Goal: Task Accomplishment & Management: Complete application form

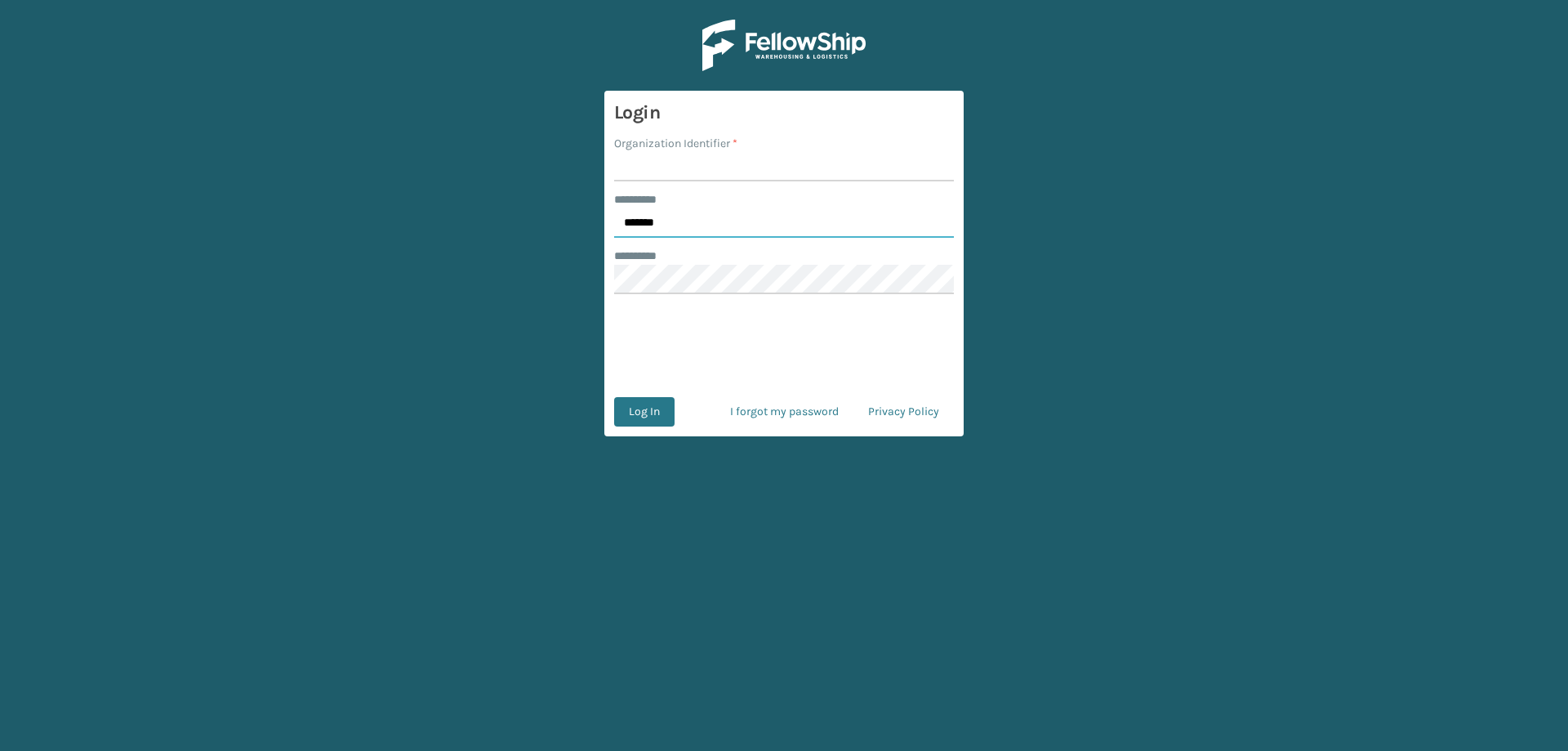
drag, startPoint x: 680, startPoint y: 209, endPoint x: 676, endPoint y: 221, distance: 12.6
click at [676, 220] on input "*******" at bounding box center [784, 223] width 340 height 29
click at [676, 221] on input "*******" at bounding box center [784, 223] width 340 height 29
type input "******"
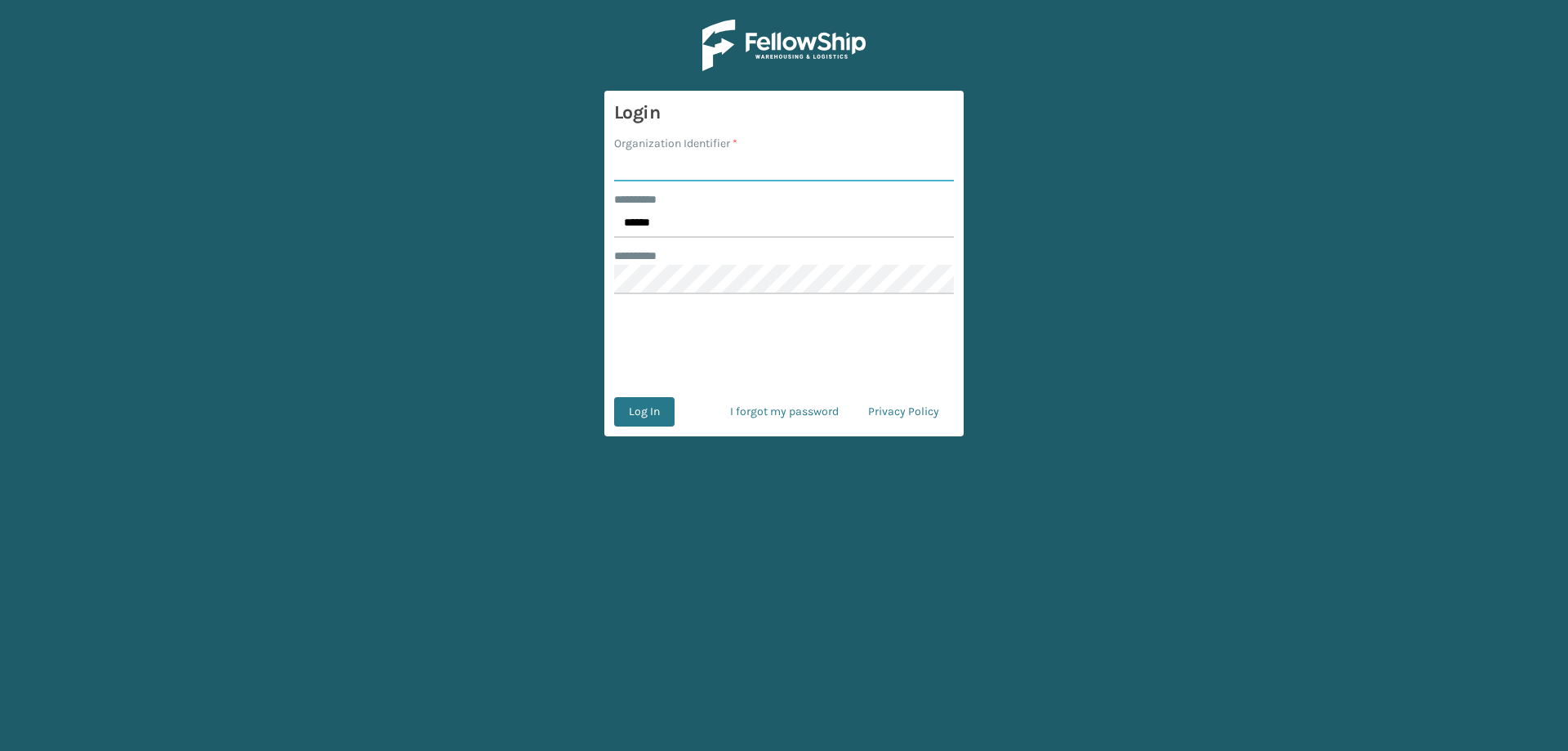
click at [678, 168] on input "Organization Identifier *" at bounding box center [784, 166] width 340 height 29
type input "[PERSON_NAME] Brands"
click at [665, 403] on button "Log In" at bounding box center [644, 411] width 61 height 29
drag, startPoint x: 713, startPoint y: 219, endPoint x: 576, endPoint y: 219, distance: 137.0
click at [576, 219] on main "Login Organization Identifier * ******** * ******* ******** * Log In I forgot m…" at bounding box center [784, 375] width 1568 height 751
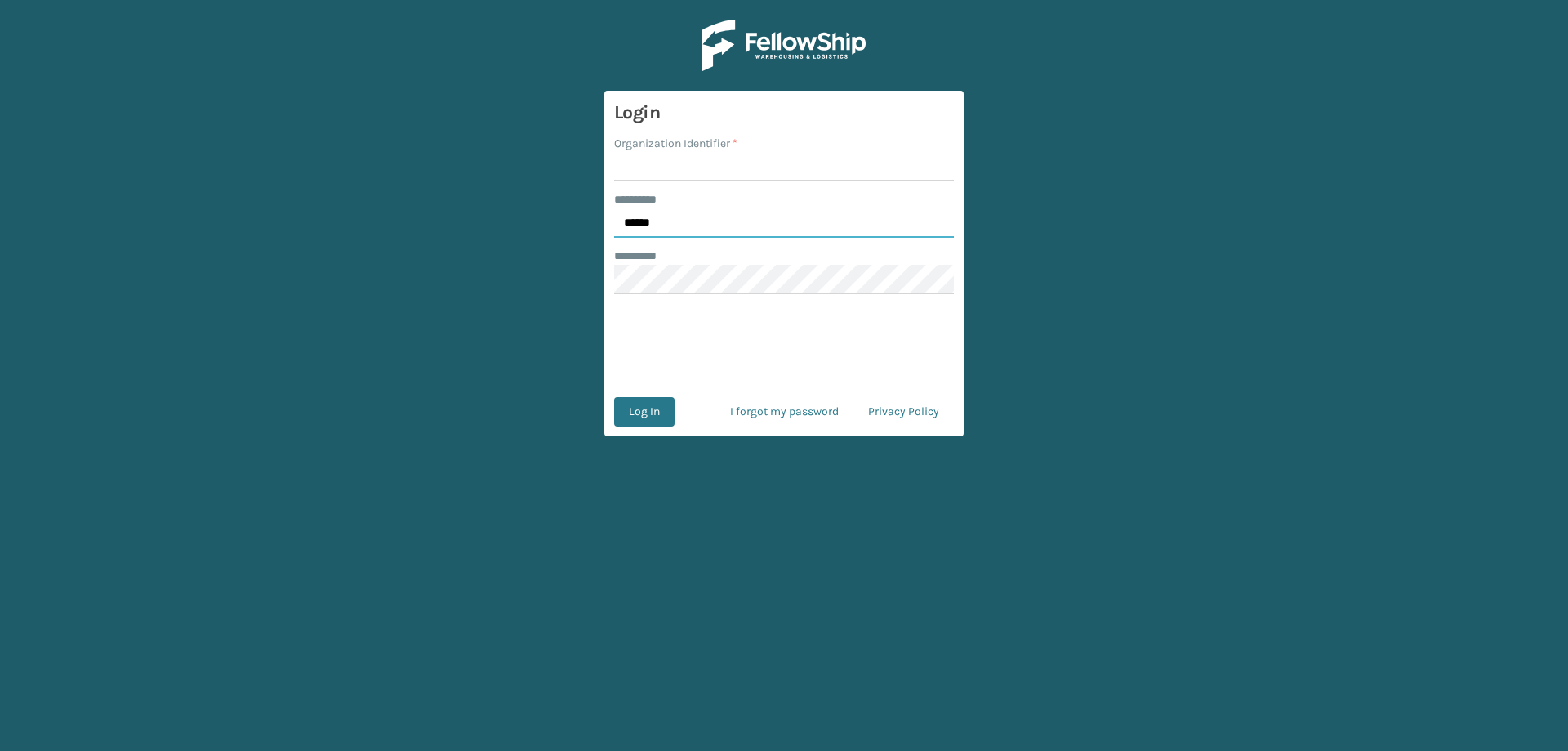
type input "******"
click at [744, 157] on input "Organization Identifier *" at bounding box center [784, 166] width 340 height 29
type input "[PERSON_NAME] Brands"
click at [645, 407] on button "Log In" at bounding box center [644, 411] width 61 height 29
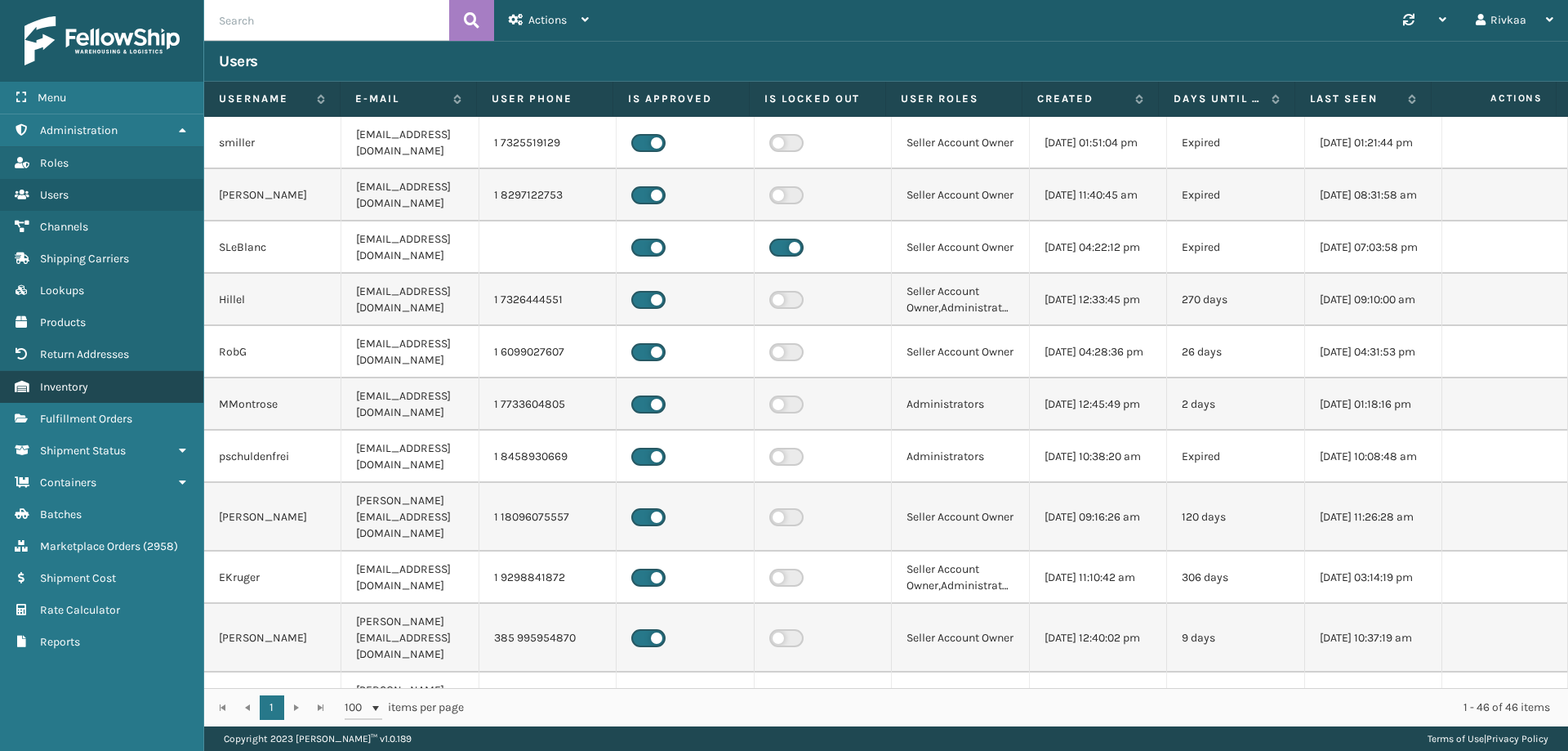
click at [106, 392] on link "Inventory" at bounding box center [101, 387] width 204 height 32
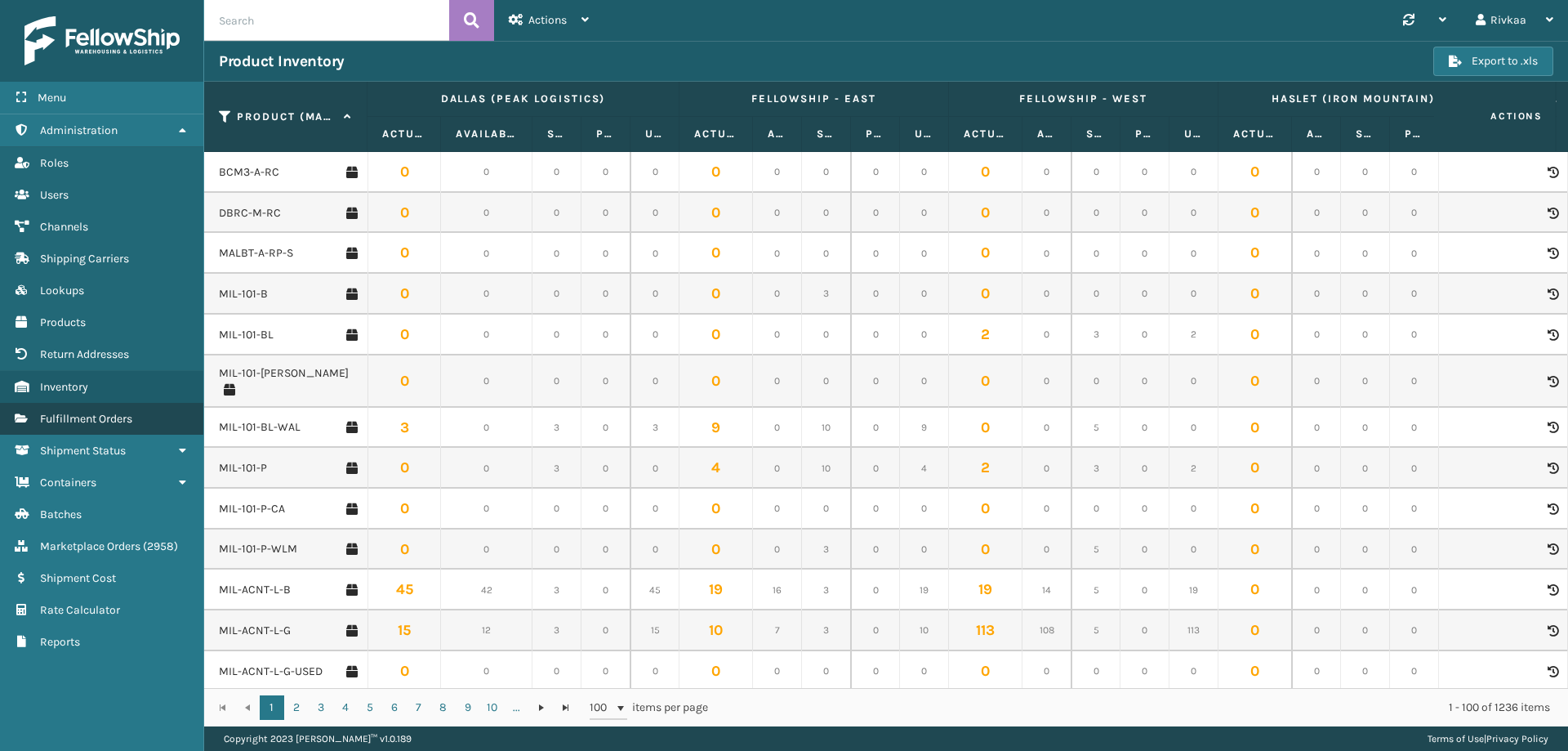
click at [92, 408] on link "Fulfillment Orders" at bounding box center [101, 418] width 204 height 32
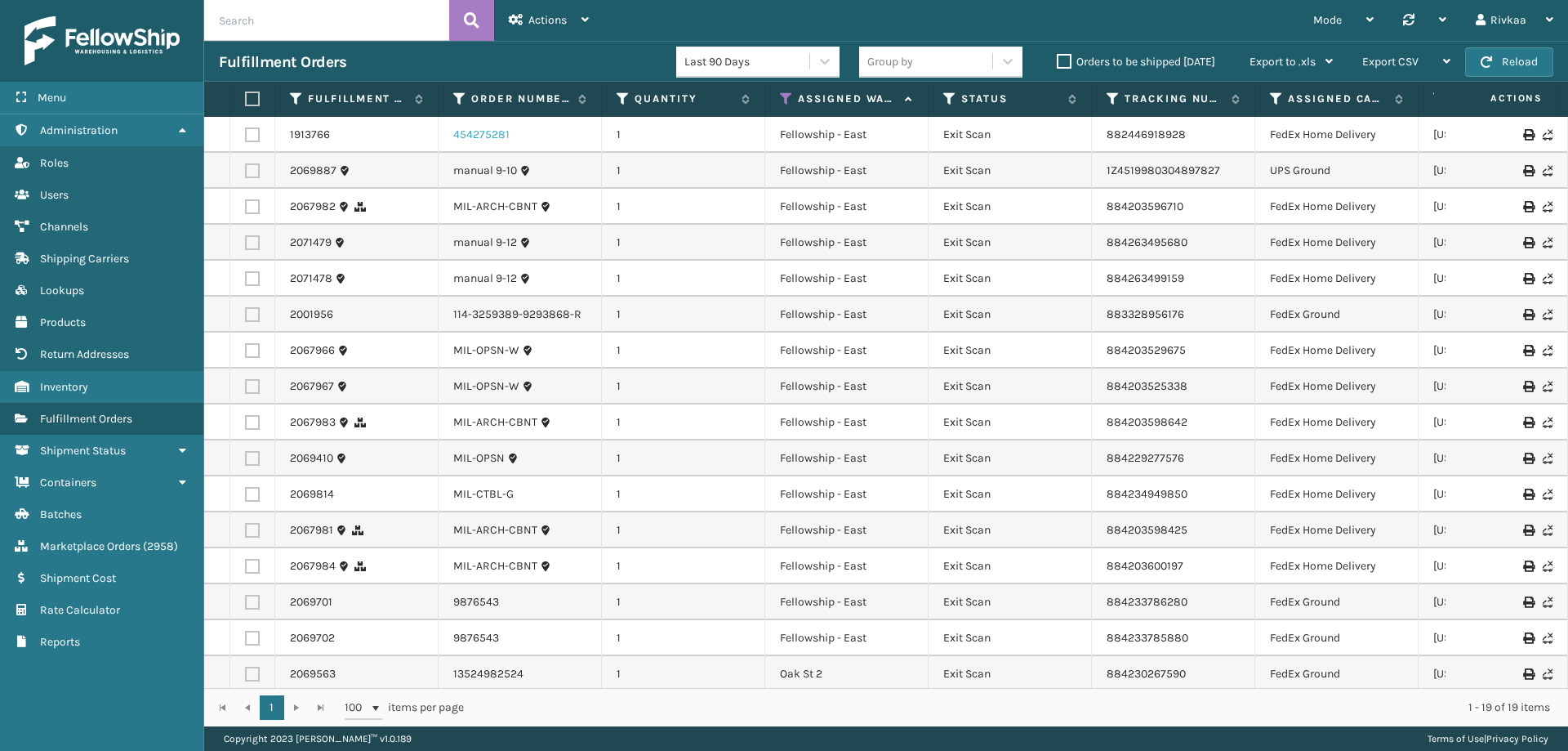
click at [476, 130] on link "454275281" at bounding box center [481, 135] width 57 height 17
click at [906, 101] on icon at bounding box center [907, 99] width 13 height 11
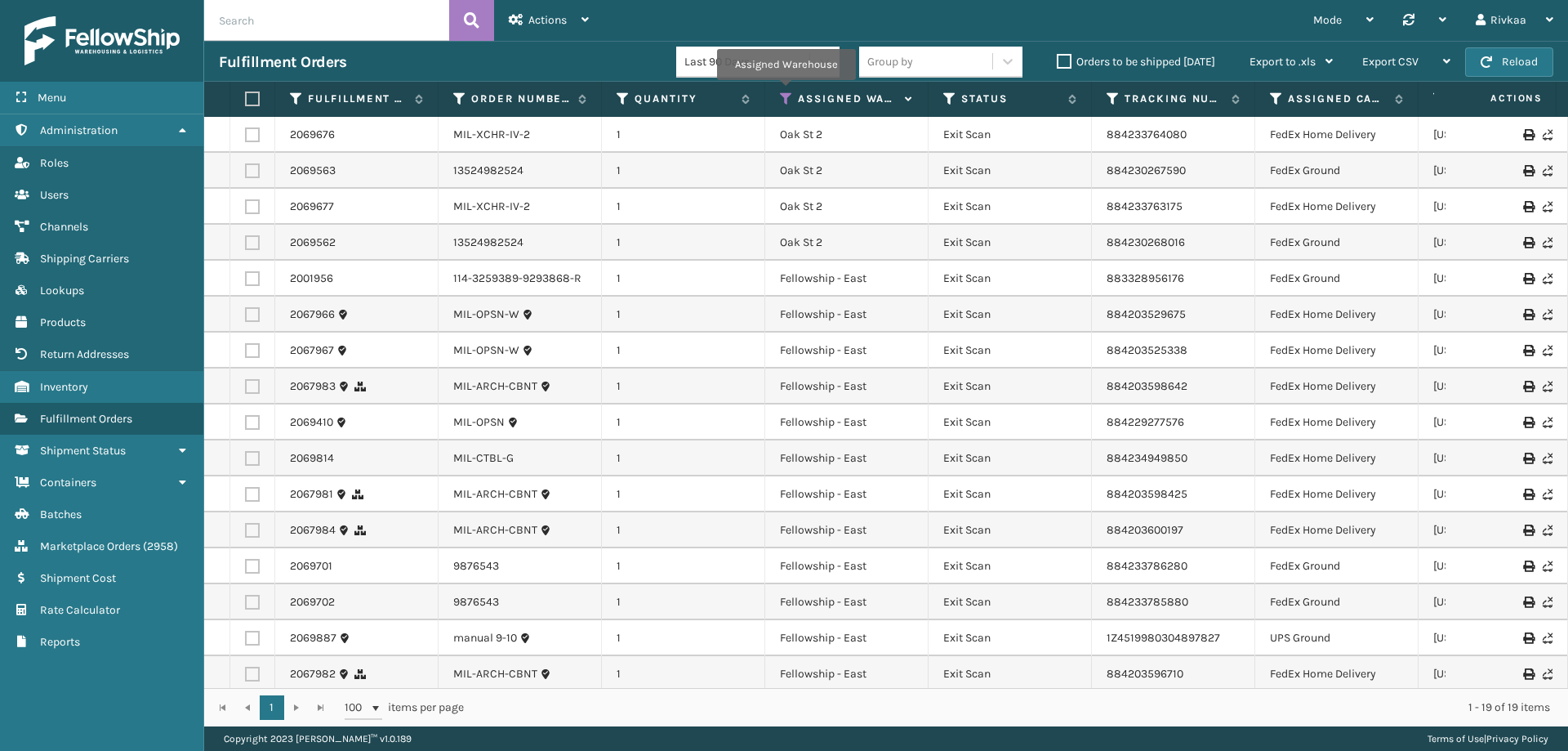
click at [786, 91] on icon at bounding box center [786, 99] width 13 height 15
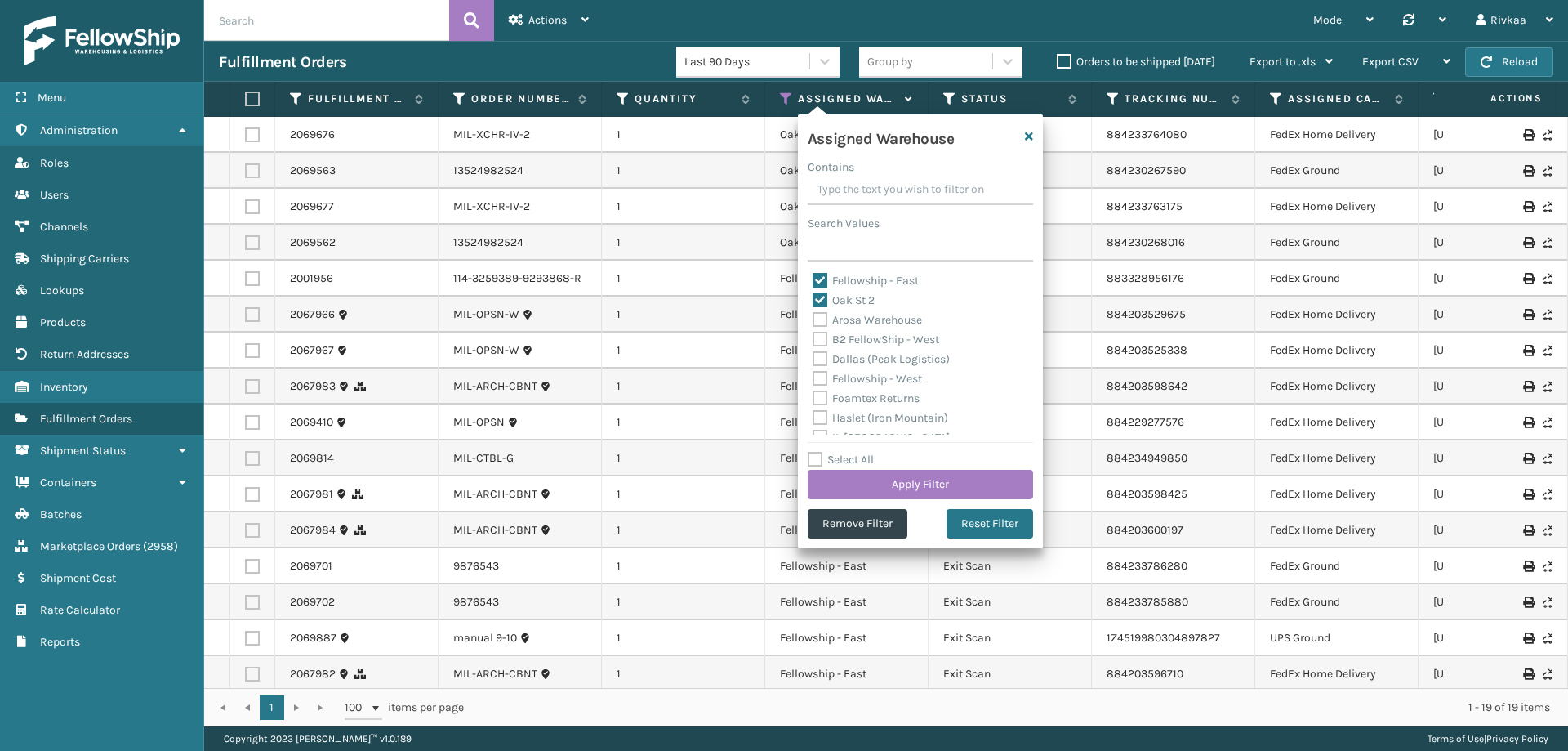
click at [829, 281] on label "Fellowship - East" at bounding box center [865, 280] width 106 height 14
click at [813, 281] on input "Fellowship - East" at bounding box center [812, 276] width 1 height 11
checkbox input "false"
click at [886, 483] on button "Apply Filter" at bounding box center [920, 484] width 225 height 29
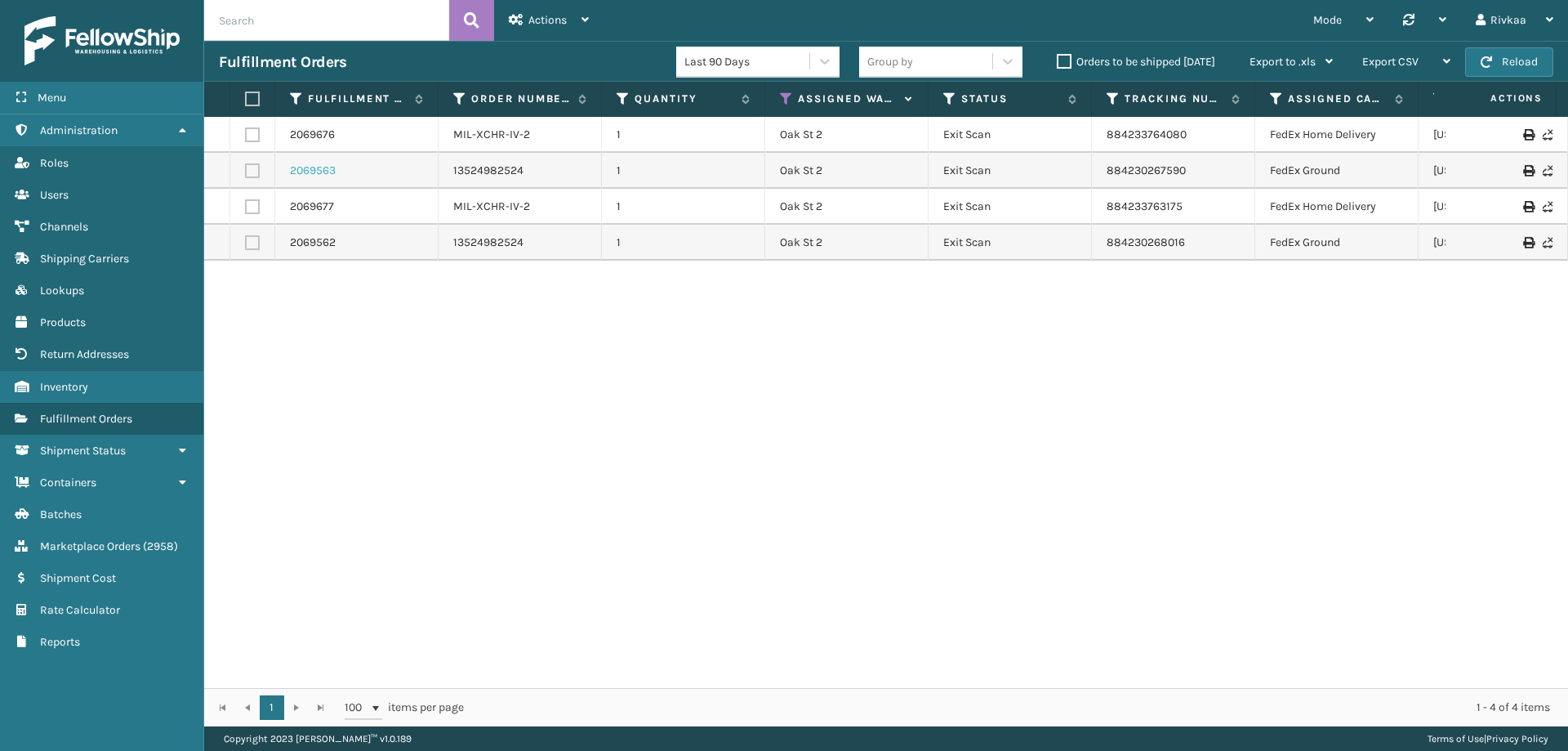
click at [306, 171] on link "2069563" at bounding box center [313, 170] width 46 height 17
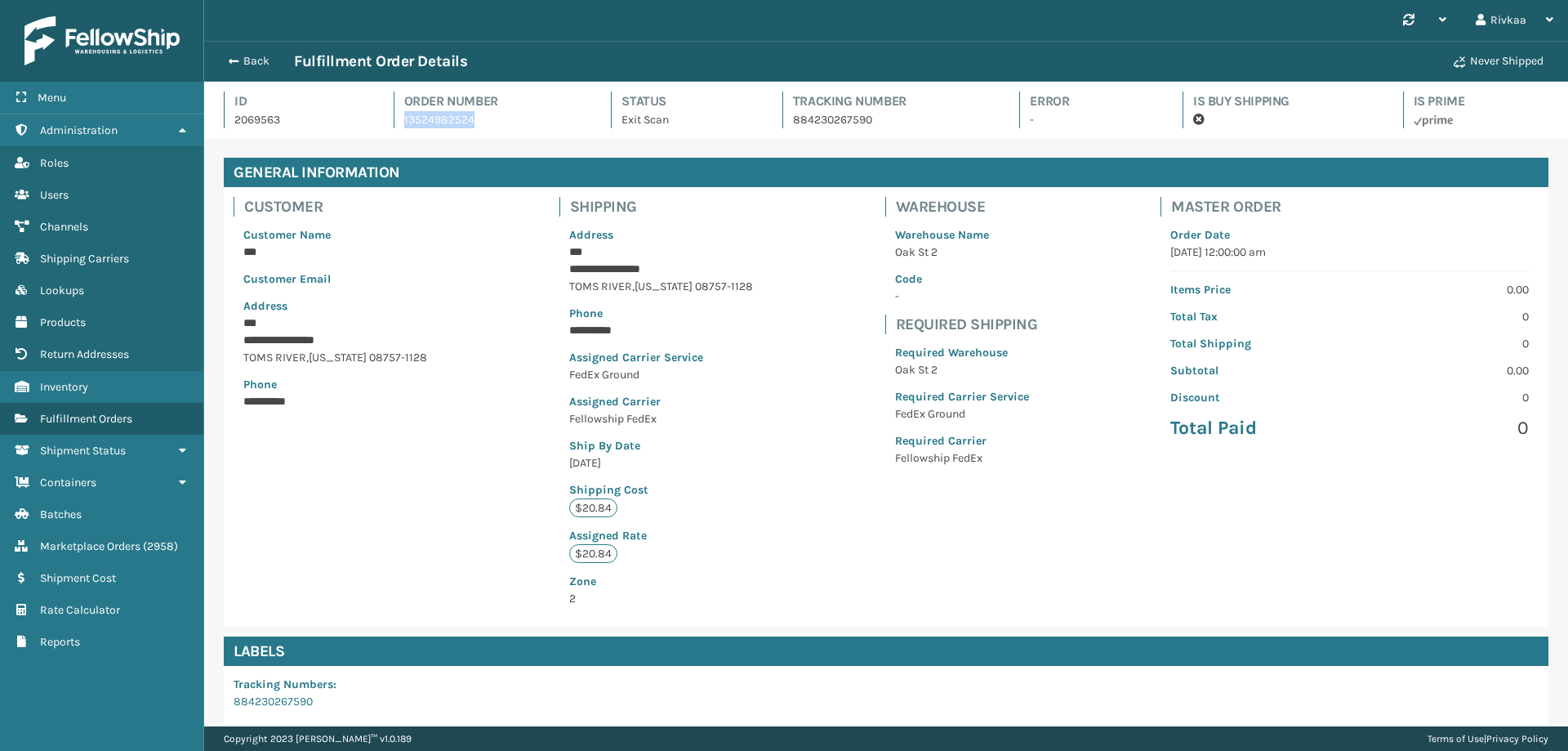
drag, startPoint x: 486, startPoint y: 120, endPoint x: 381, endPoint y: 119, distance: 105.0
click at [381, 119] on div "Id 2069563 Order Number 13524982524 Status Exit Scan Tracking Number 8842302675…" at bounding box center [885, 115] width 1324 height 47
copy link "13524982524"
click at [260, 110] on h4 "Id" at bounding box center [299, 101] width 130 height 20
click at [262, 111] on h4 "Id" at bounding box center [299, 101] width 130 height 20
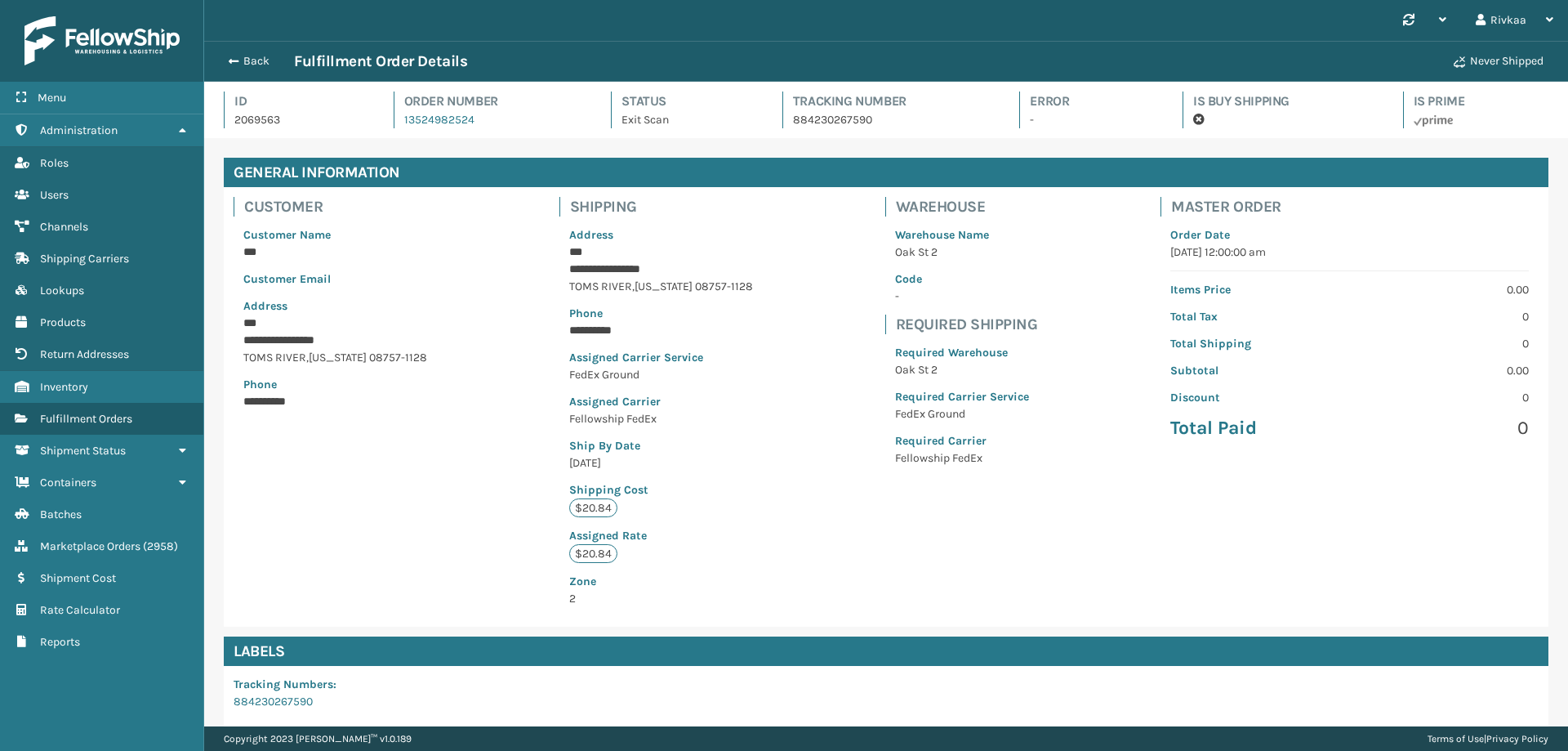
click at [254, 121] on p "2069563" at bounding box center [299, 120] width 130 height 17
copy p "2069563"
click at [339, 518] on div "**********" at bounding box center [885, 407] width 1324 height 440
click at [235, 63] on span "button" at bounding box center [231, 62] width 10 height 12
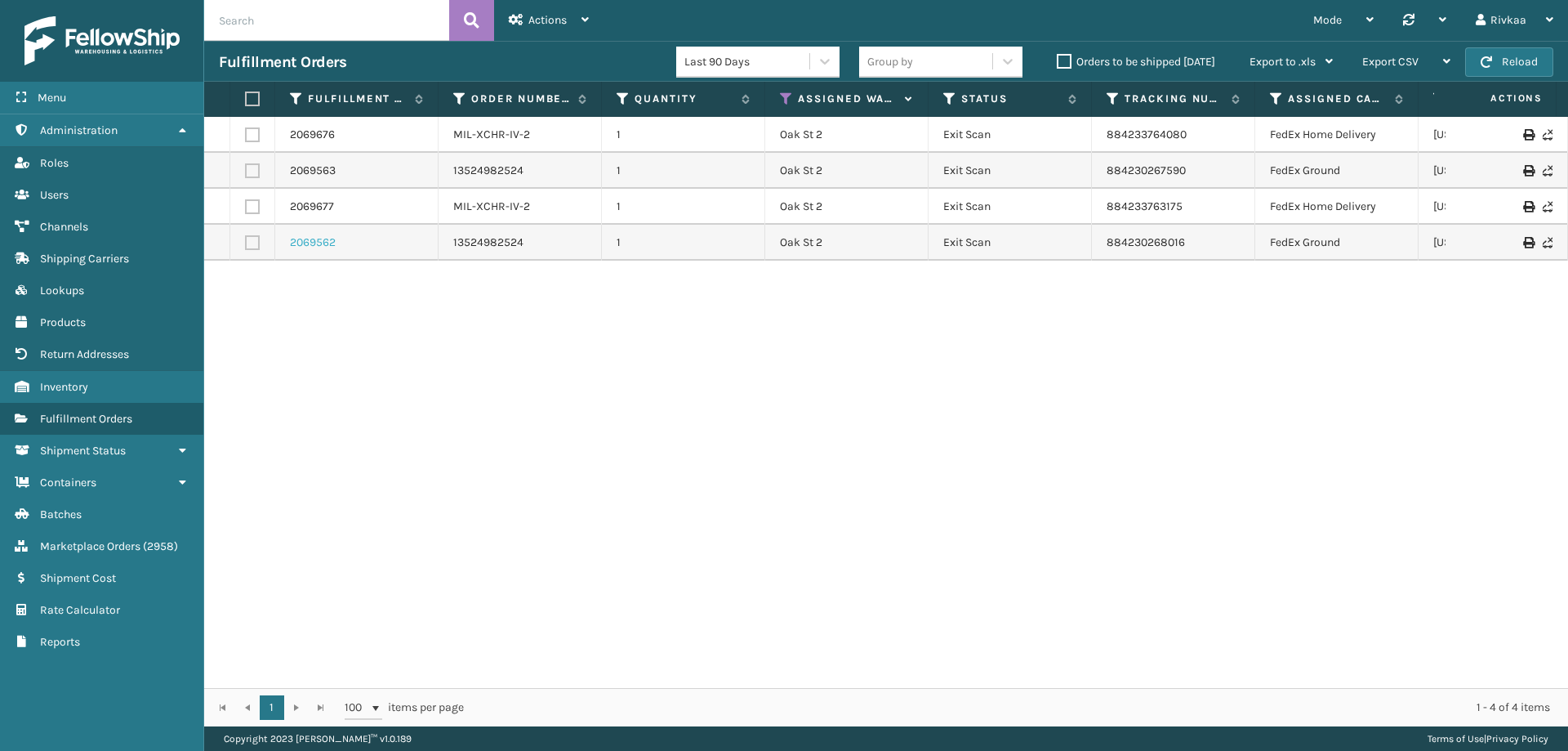
click at [307, 245] on link "2069562" at bounding box center [313, 243] width 46 height 17
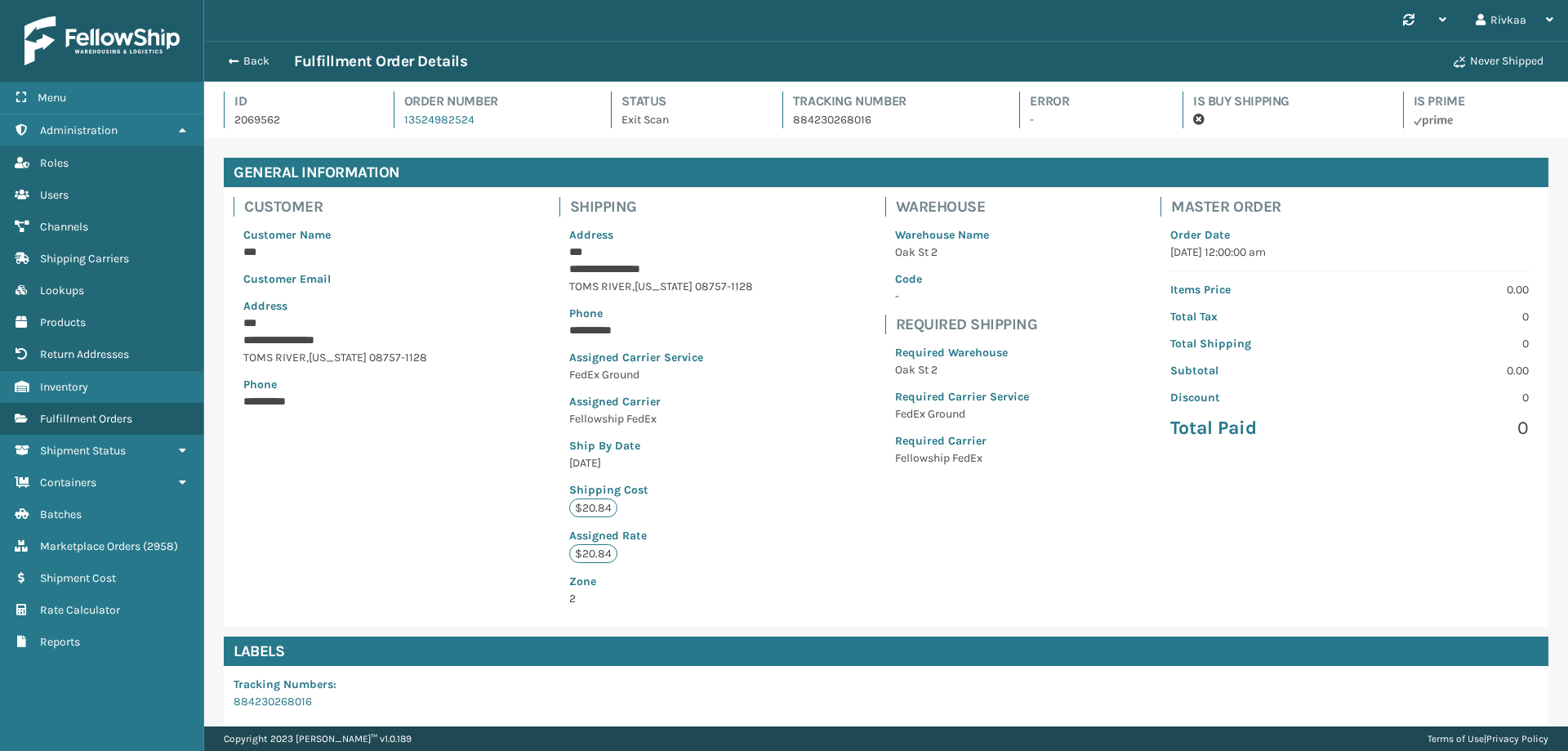
scroll to position [39, 1364]
click at [262, 121] on p "2069562" at bounding box center [299, 120] width 130 height 17
copy p "2069562"
click at [122, 552] on span "Marketplace Orders" at bounding box center [90, 546] width 101 height 14
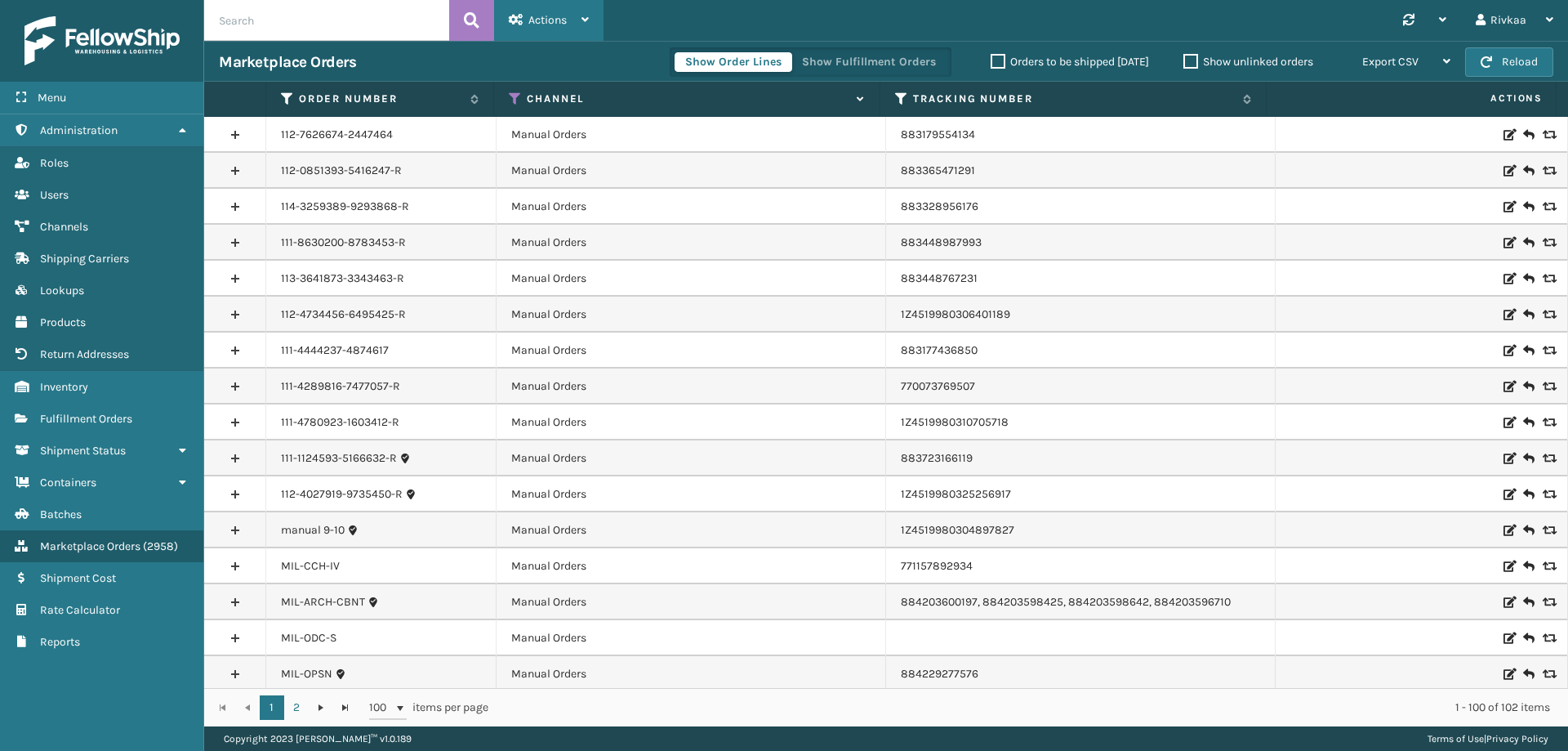
click at [555, 11] on div "Actions" at bounding box center [549, 20] width 80 height 41
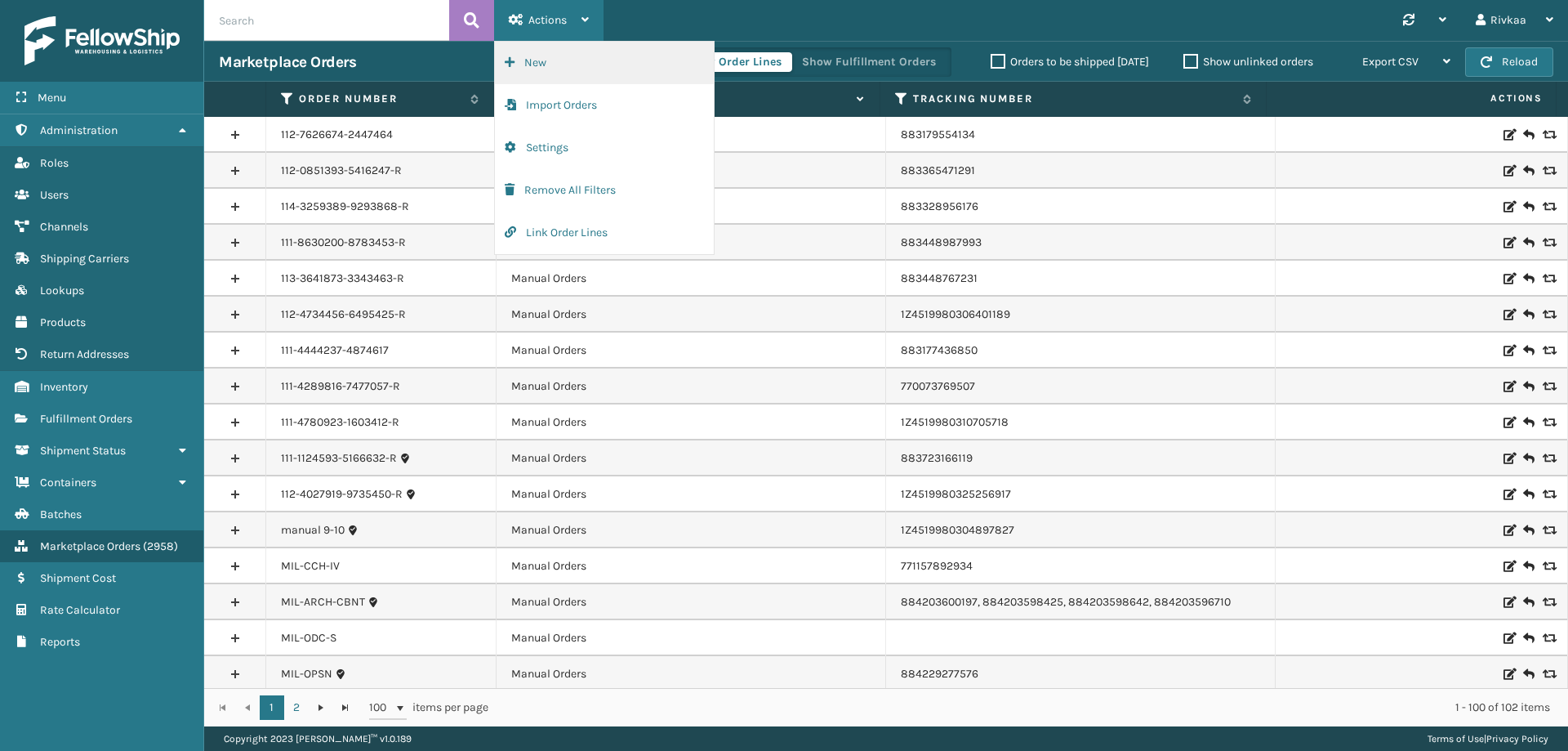
click at [544, 70] on button "New" at bounding box center [604, 62] width 219 height 42
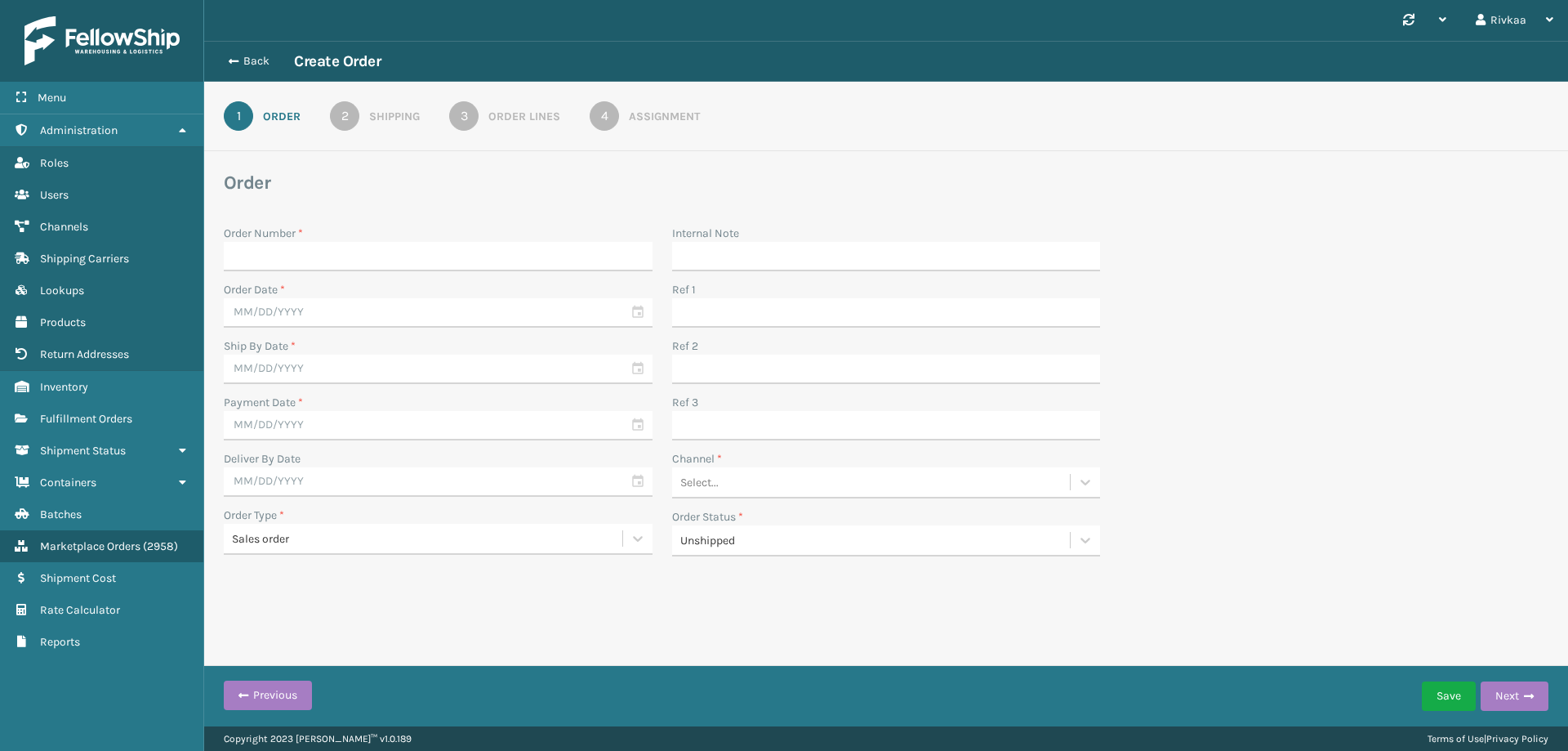
click at [301, 261] on input "Order Number *" at bounding box center [438, 256] width 429 height 29
type input "56789"
click at [700, 262] on input "Internal Note" at bounding box center [887, 256] width 429 height 29
drag, startPoint x: 394, startPoint y: 276, endPoint x: 338, endPoint y: 319, distance: 70.6
click at [392, 280] on div "Order Number * 56789 Order Date * Ship By Date * Payment Date * Deliver By Date…" at bounding box center [437, 395] width 448 height 342
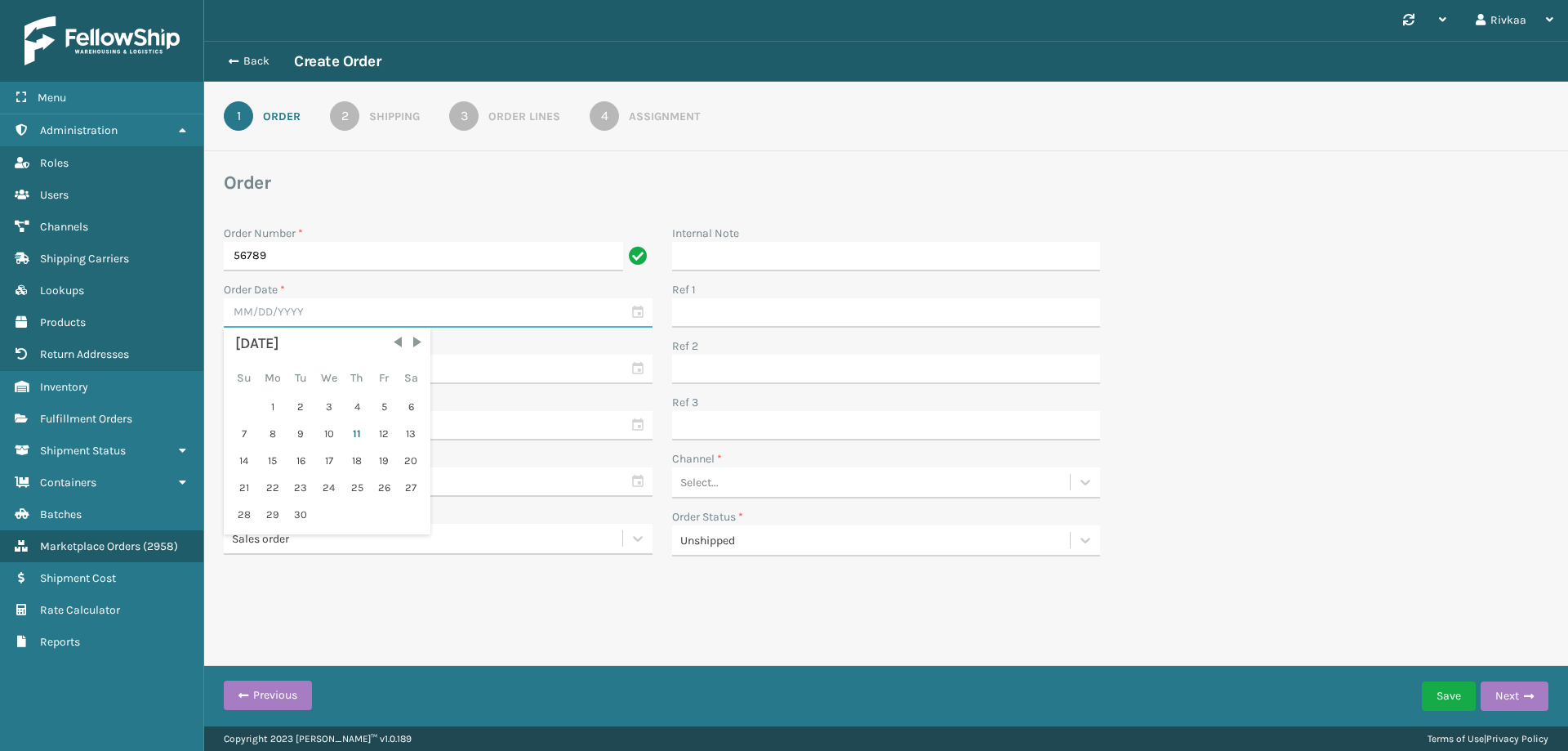
click at [338, 312] on input "text" at bounding box center [438, 313] width 429 height 29
click at [363, 434] on div "11" at bounding box center [357, 433] width 24 height 24
type input "[DATE]"
click at [365, 354] on input "text" at bounding box center [438, 368] width 429 height 29
click at [389, 496] on div "12" at bounding box center [383, 490] width 24 height 24
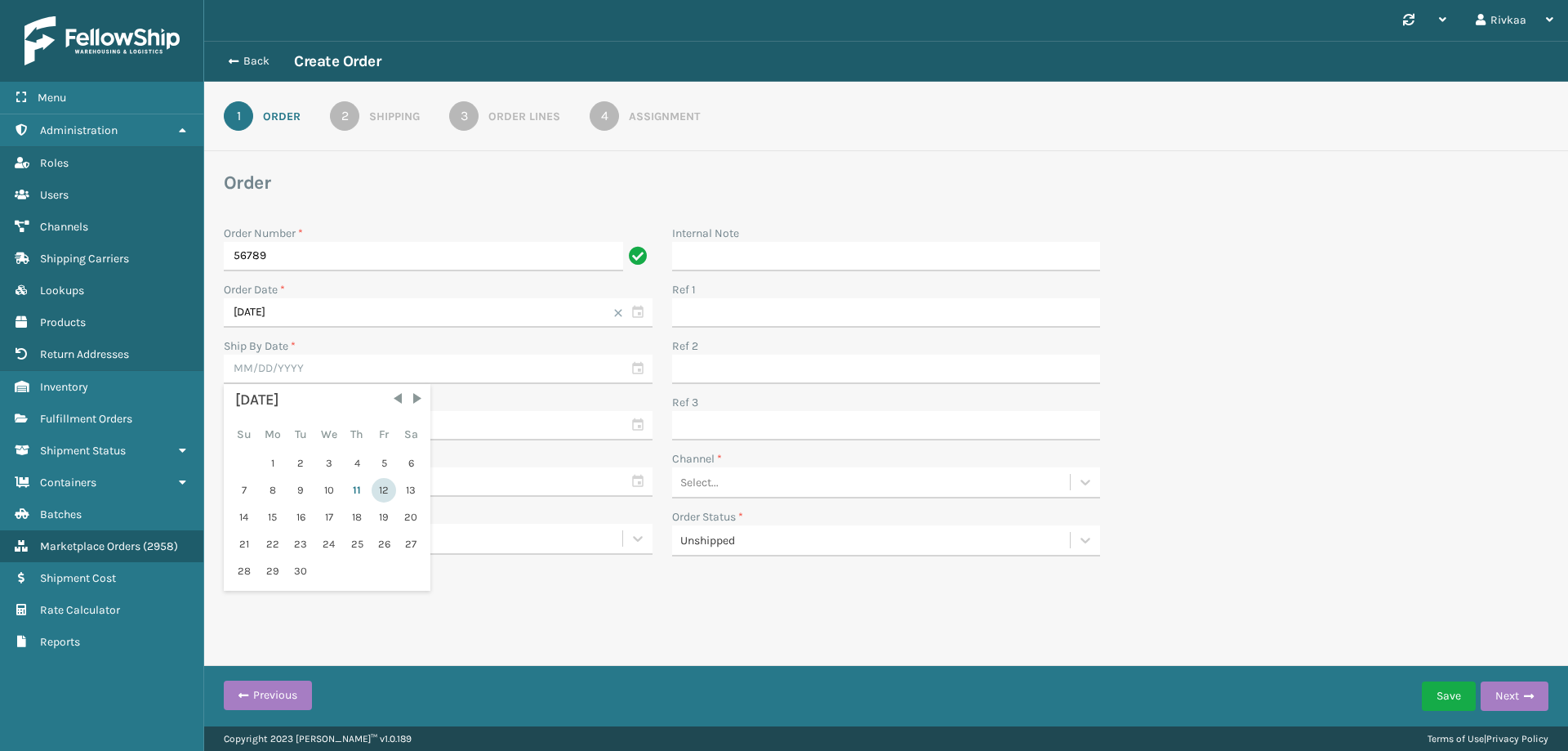
type input "[DATE]"
click at [369, 427] on input "text" at bounding box center [438, 425] width 429 height 29
click at [363, 545] on div "11" at bounding box center [357, 546] width 24 height 24
type input "[DATE]"
click at [346, 487] on input "text" at bounding box center [438, 482] width 429 height 29
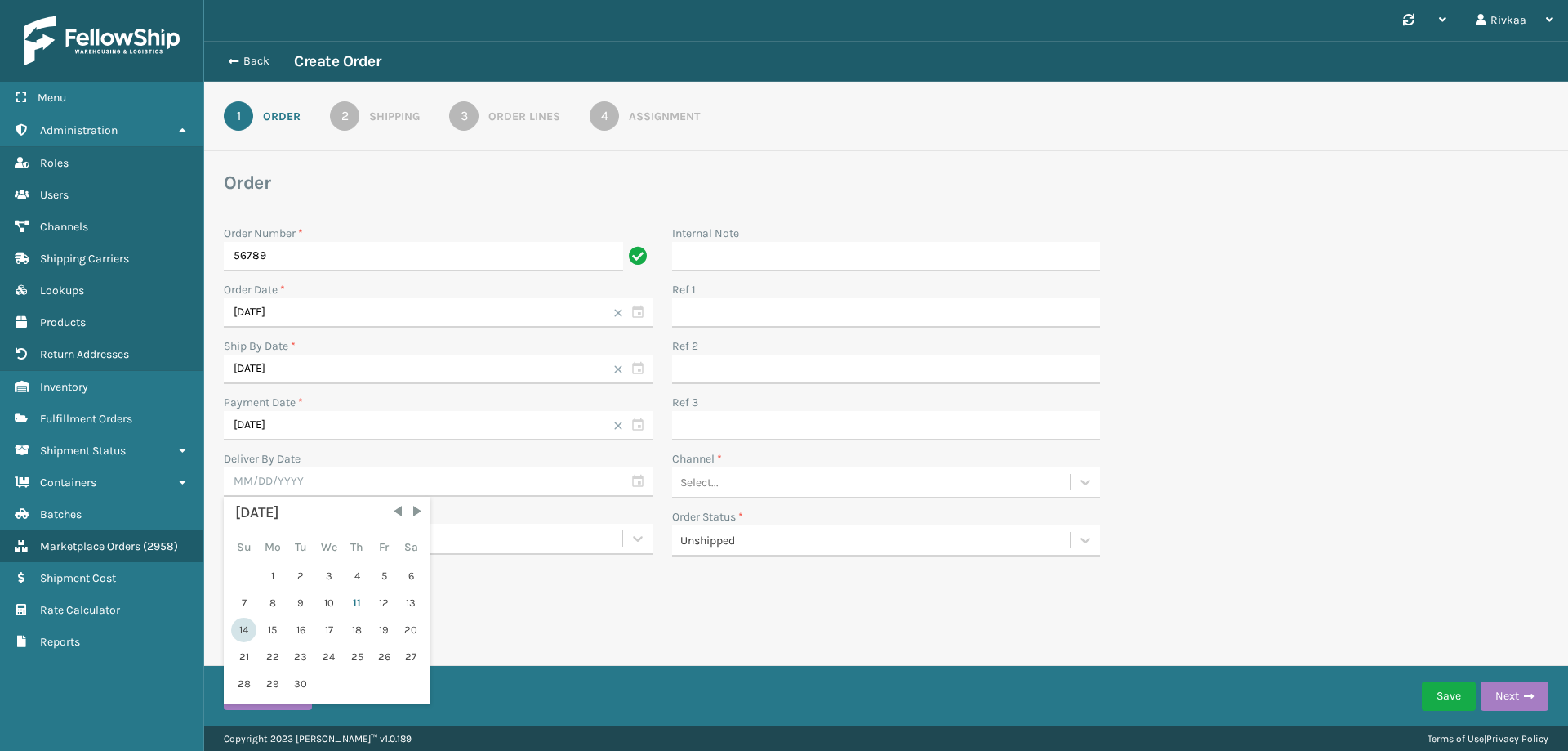
click at [254, 633] on div "14" at bounding box center [244, 630] width 25 height 24
type input "[DATE]"
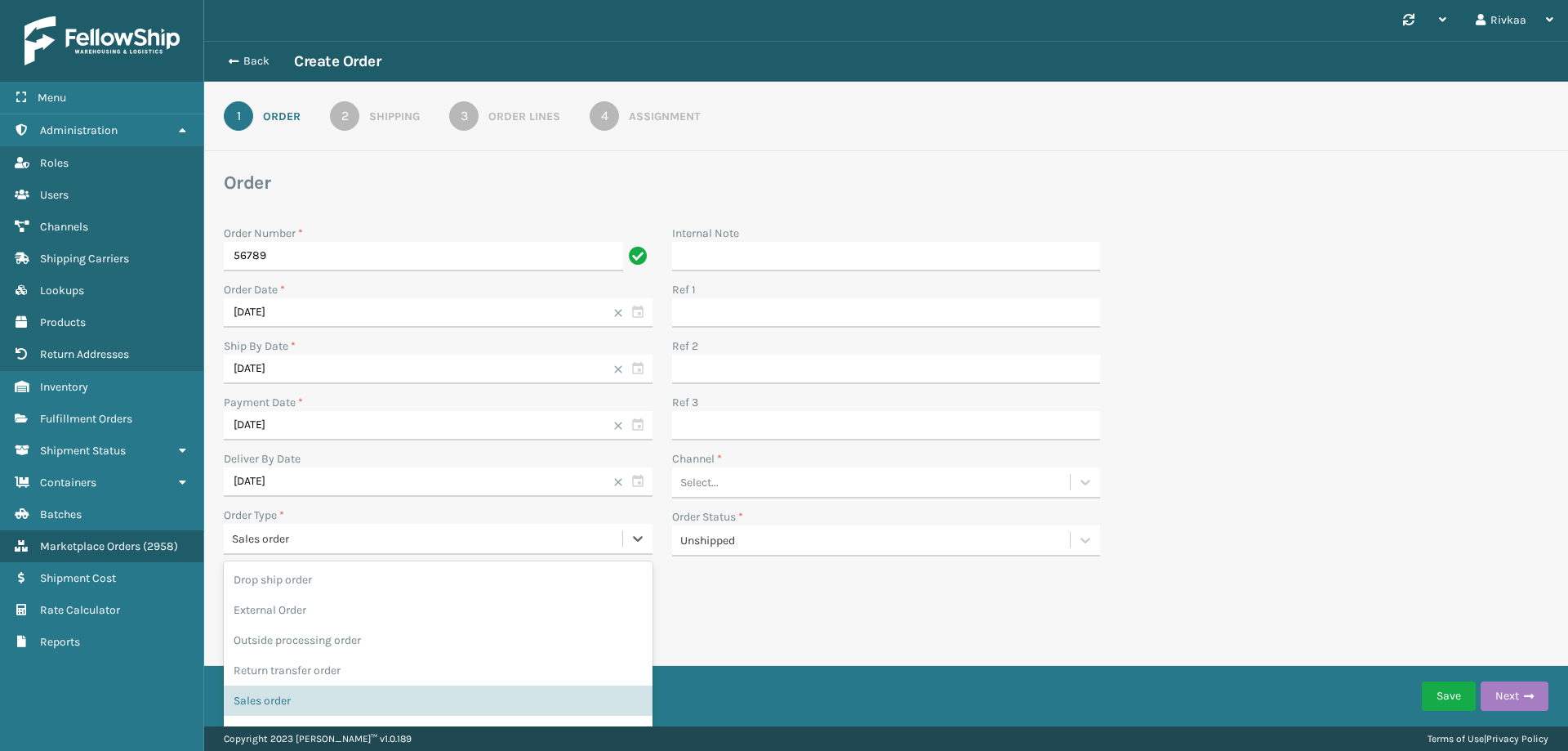
click at [327, 552] on div "Sales order" at bounding box center [438, 539] width 429 height 31
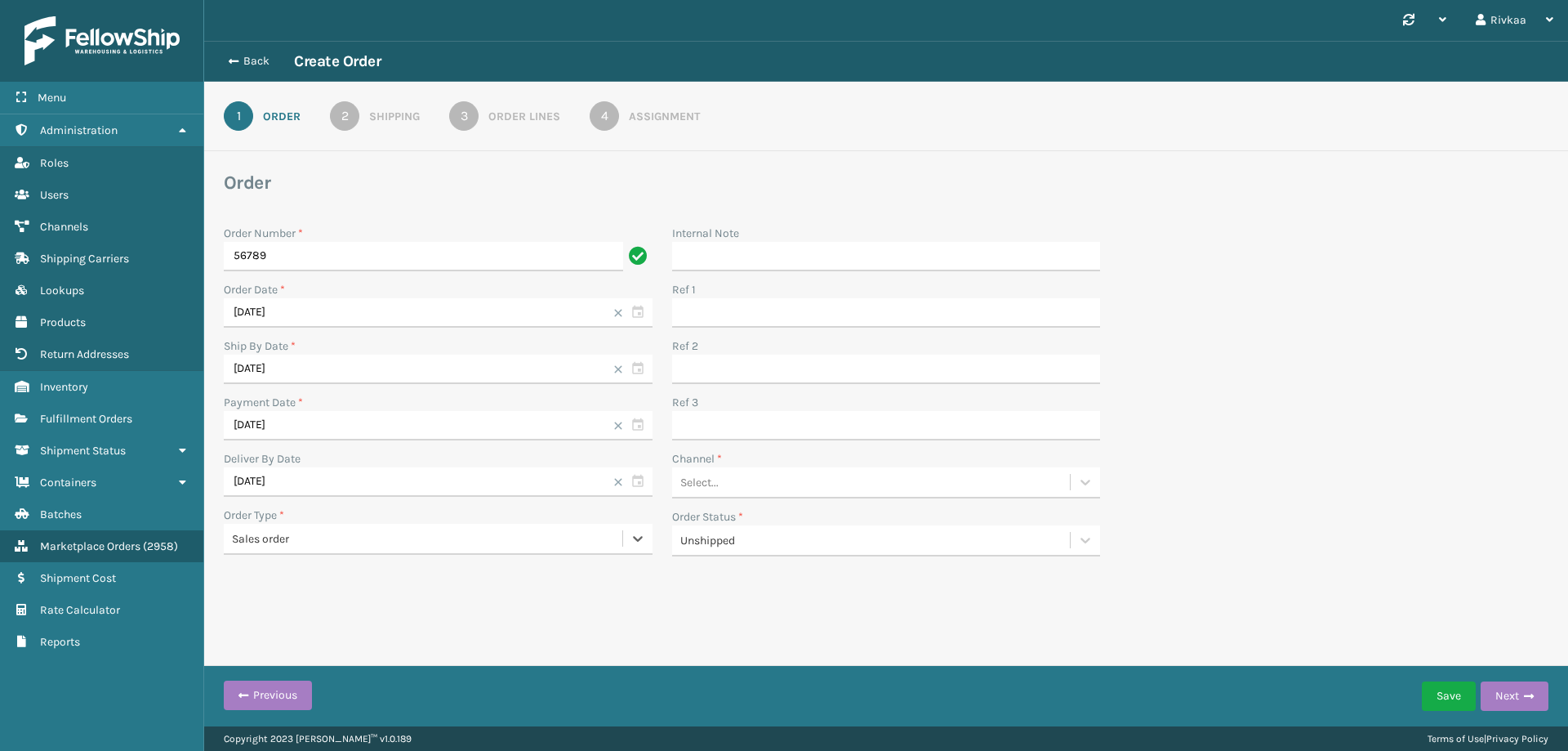
click at [753, 484] on div "Select..." at bounding box center [871, 482] width 398 height 27
click at [746, 514] on div "Manual Orders" at bounding box center [887, 523] width 429 height 30
click at [1390, 691] on div "Save Next" at bounding box center [929, 695] width 1236 height 41
click at [1518, 688] on button "Next" at bounding box center [1515, 695] width 68 height 29
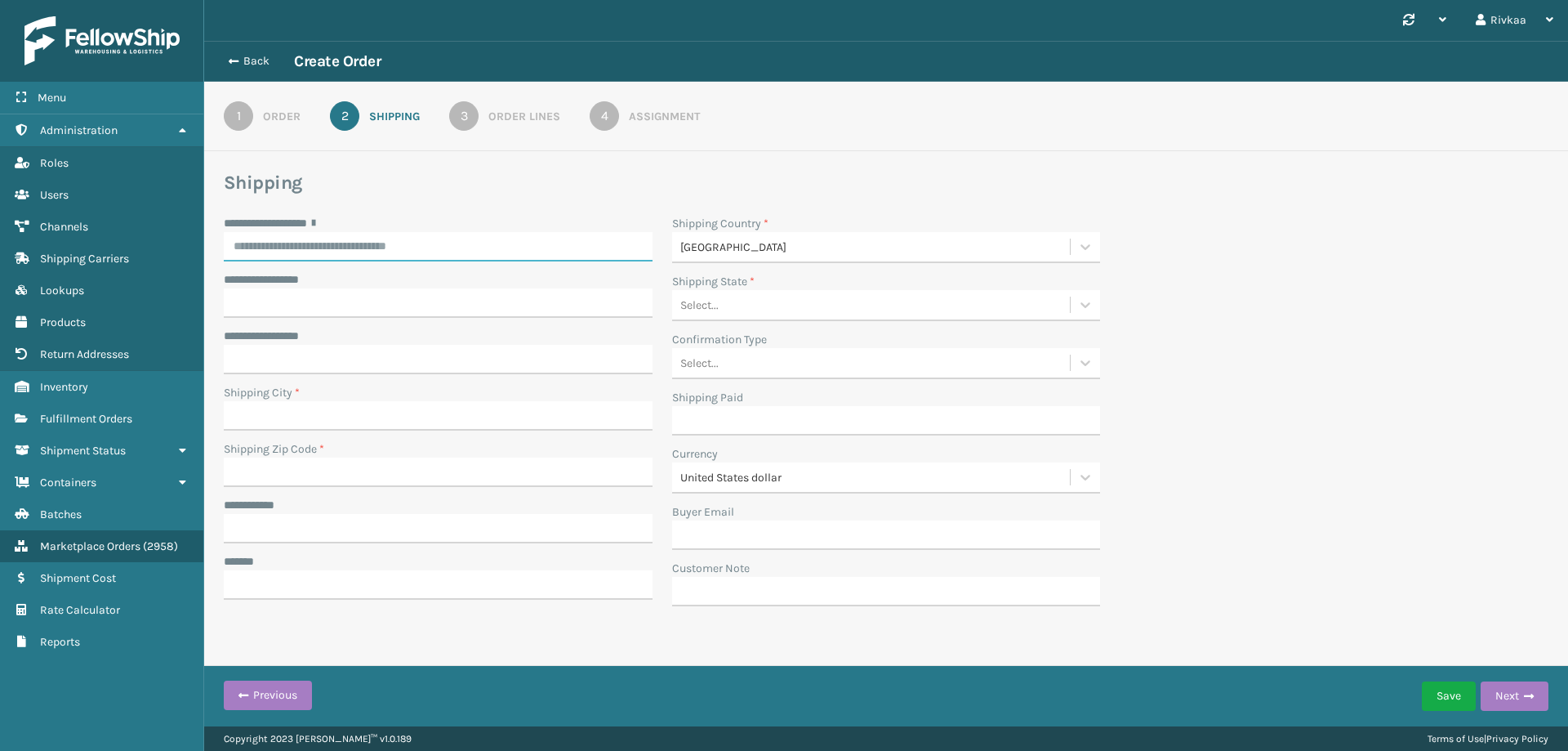
click at [390, 245] on input "**********" at bounding box center [438, 246] width 429 height 29
type input "**********"
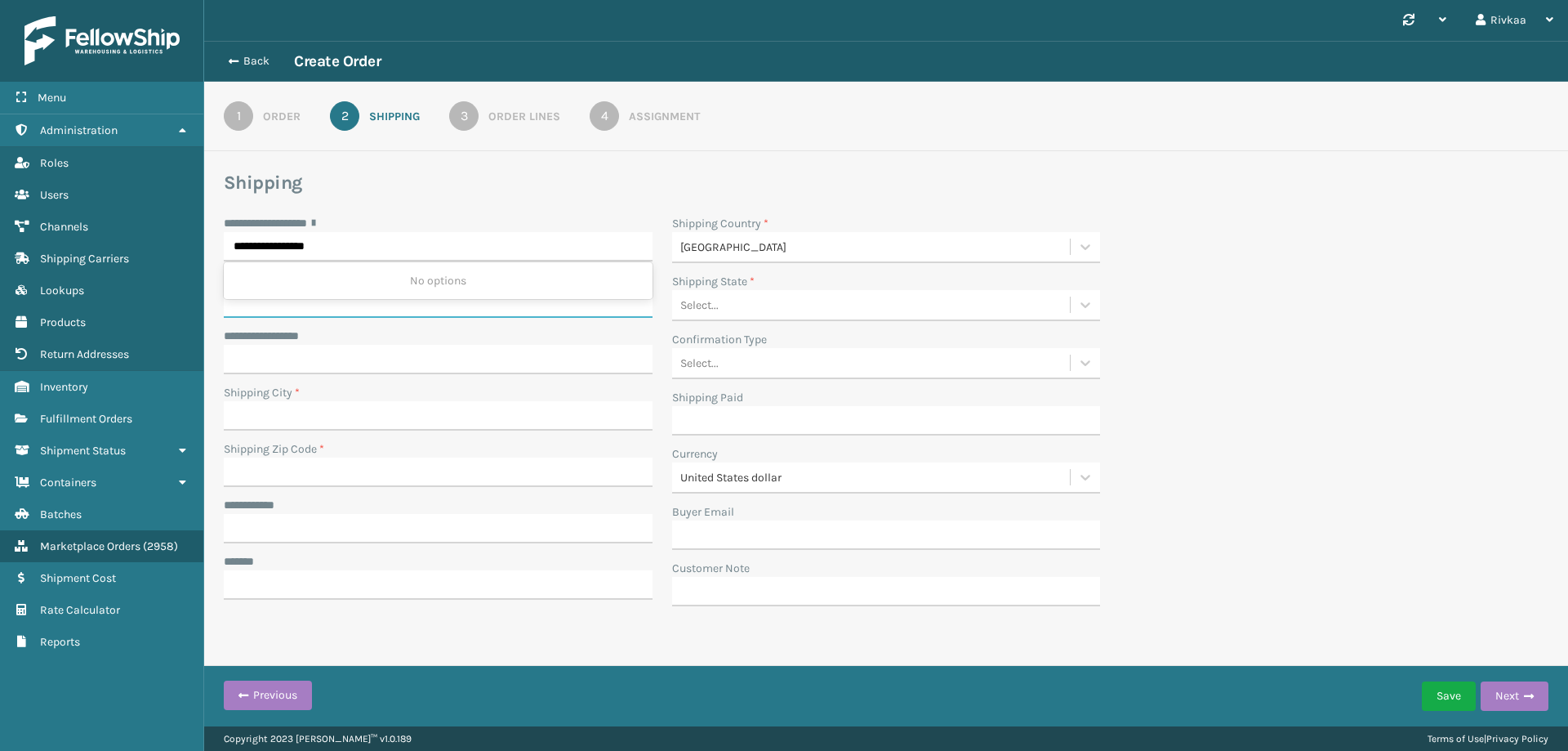
type input "**********"
type input "Toms River"
type input "08701"
type input "**********"
type input "[GEOGRAPHIC_DATA]"
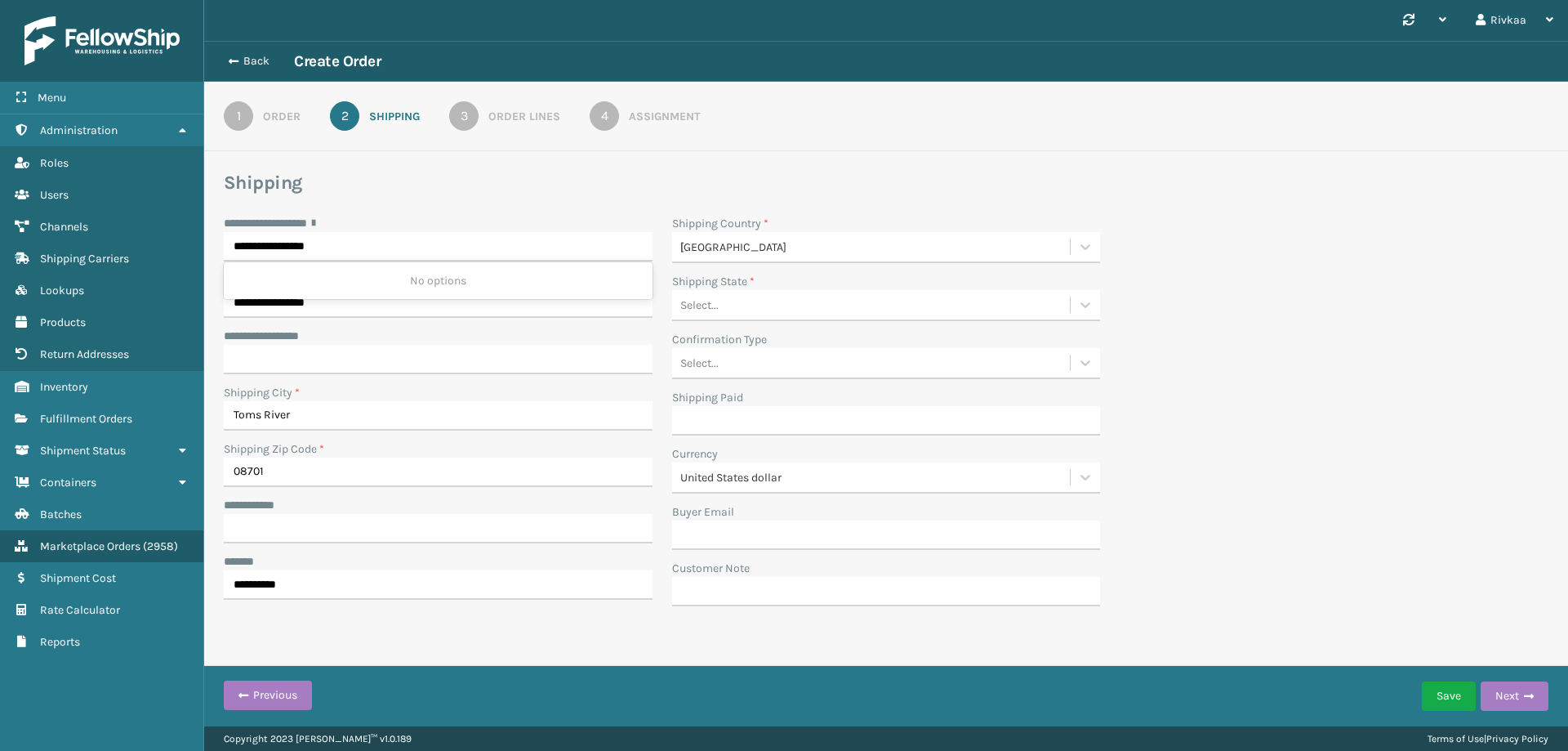
type input "NJ"
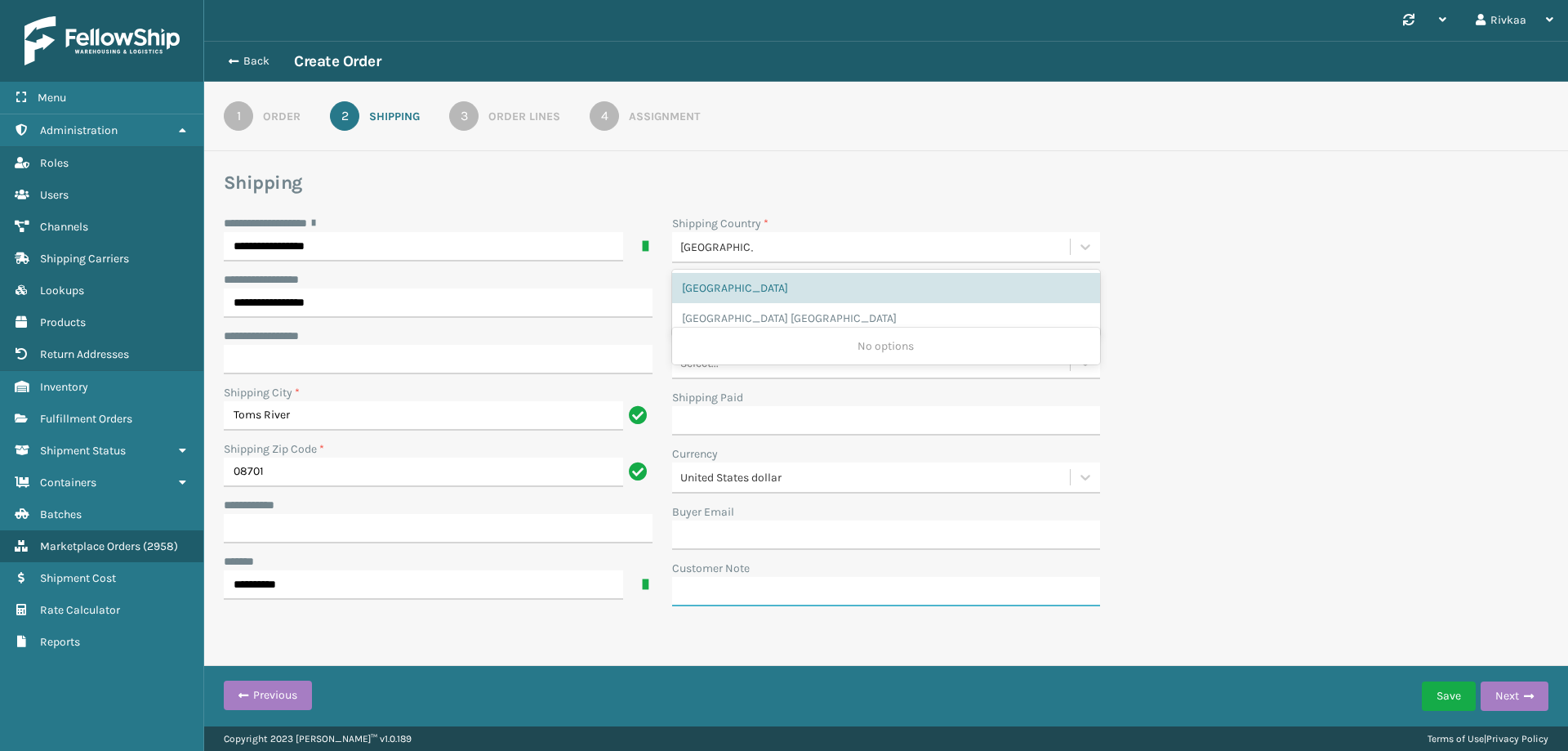
click at [525, 616] on div "**********" at bounding box center [886, 358] width 1364 height 635
click at [369, 536] on input "**********" at bounding box center [438, 528] width 429 height 29
type input "******"
click at [1511, 699] on button "Next" at bounding box center [1515, 695] width 68 height 29
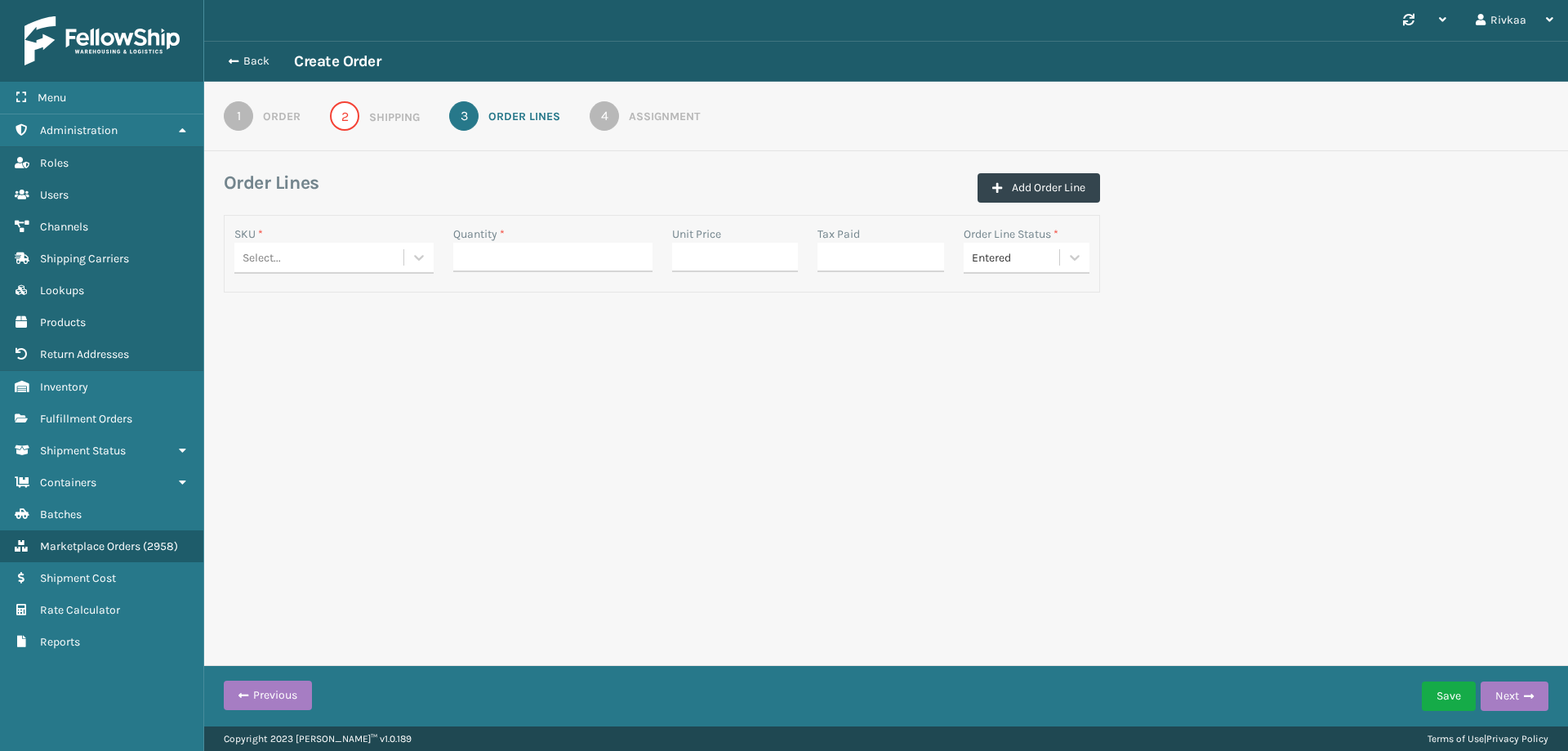
click at [388, 267] on div "Select..." at bounding box center [318, 258] width 169 height 27
type input "sgr"
drag, startPoint x: 297, startPoint y: 264, endPoint x: 205, endPoint y: 256, distance: 92.3
click at [205, 256] on div "Order Lines Add Order Line SKU * 0 results available. Select is focused ,type t…" at bounding box center [886, 234] width 1364 height 126
click at [254, 260] on div "Select..." at bounding box center [262, 258] width 38 height 17
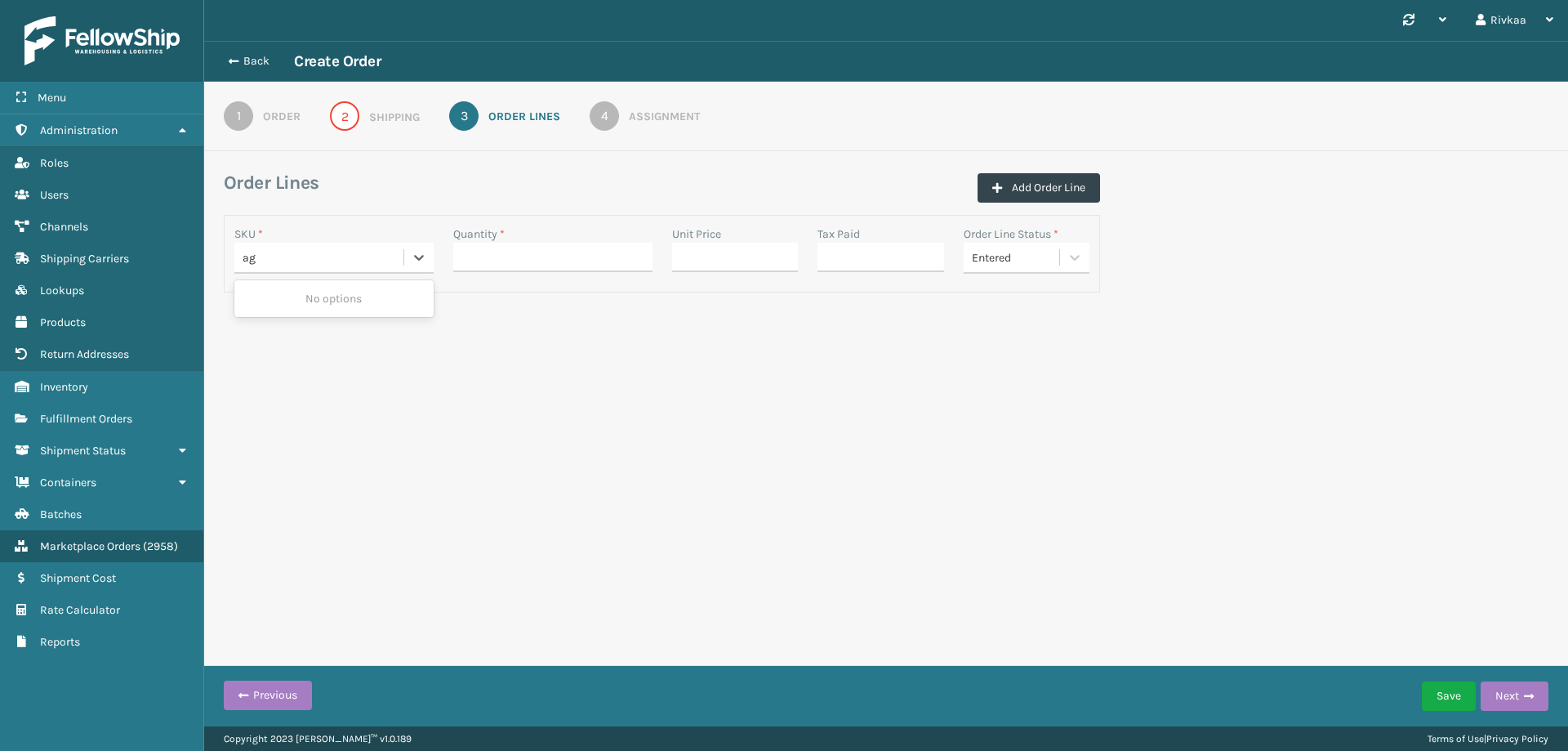
type input "agr"
drag, startPoint x: 296, startPoint y: 260, endPoint x: 195, endPoint y: 259, distance: 101.0
click at [195, 0] on div "Menu Administration Roles Users Channels Shipping Carriers Lookups Products Ret…" at bounding box center [784, 0] width 1568 height 0
type input "sgry"
click at [360, 301] on div "MIL-SGRY-GY" at bounding box center [334, 299] width 200 height 30
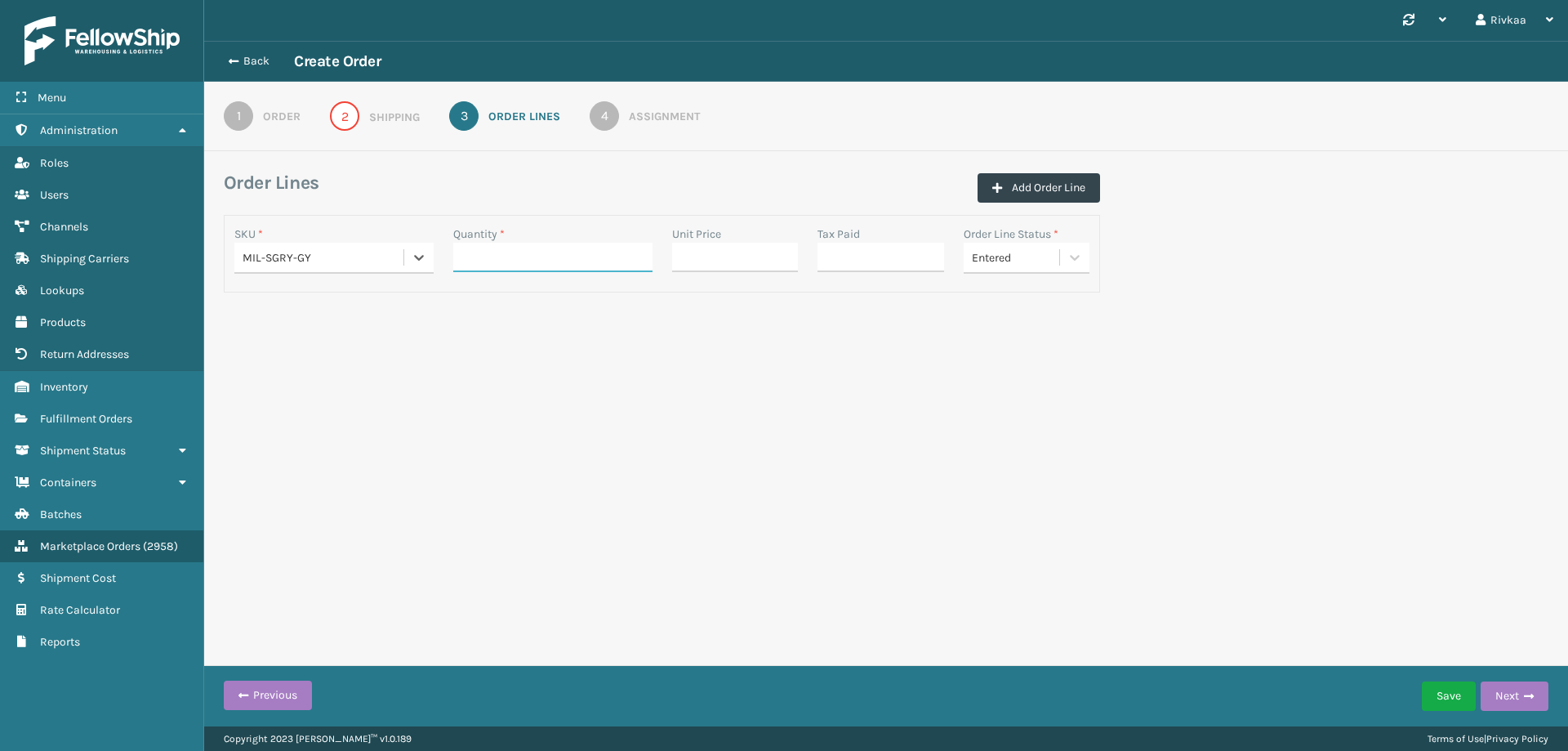
click at [540, 257] on input "Quantity *" at bounding box center [553, 257] width 200 height 29
type input "1"
click at [1068, 258] on icon at bounding box center [1075, 258] width 17 height 17
click at [1040, 476] on div "Entered" at bounding box center [1027, 480] width 126 height 30
drag, startPoint x: 1510, startPoint y: 678, endPoint x: 1510, endPoint y: 693, distance: 15.0
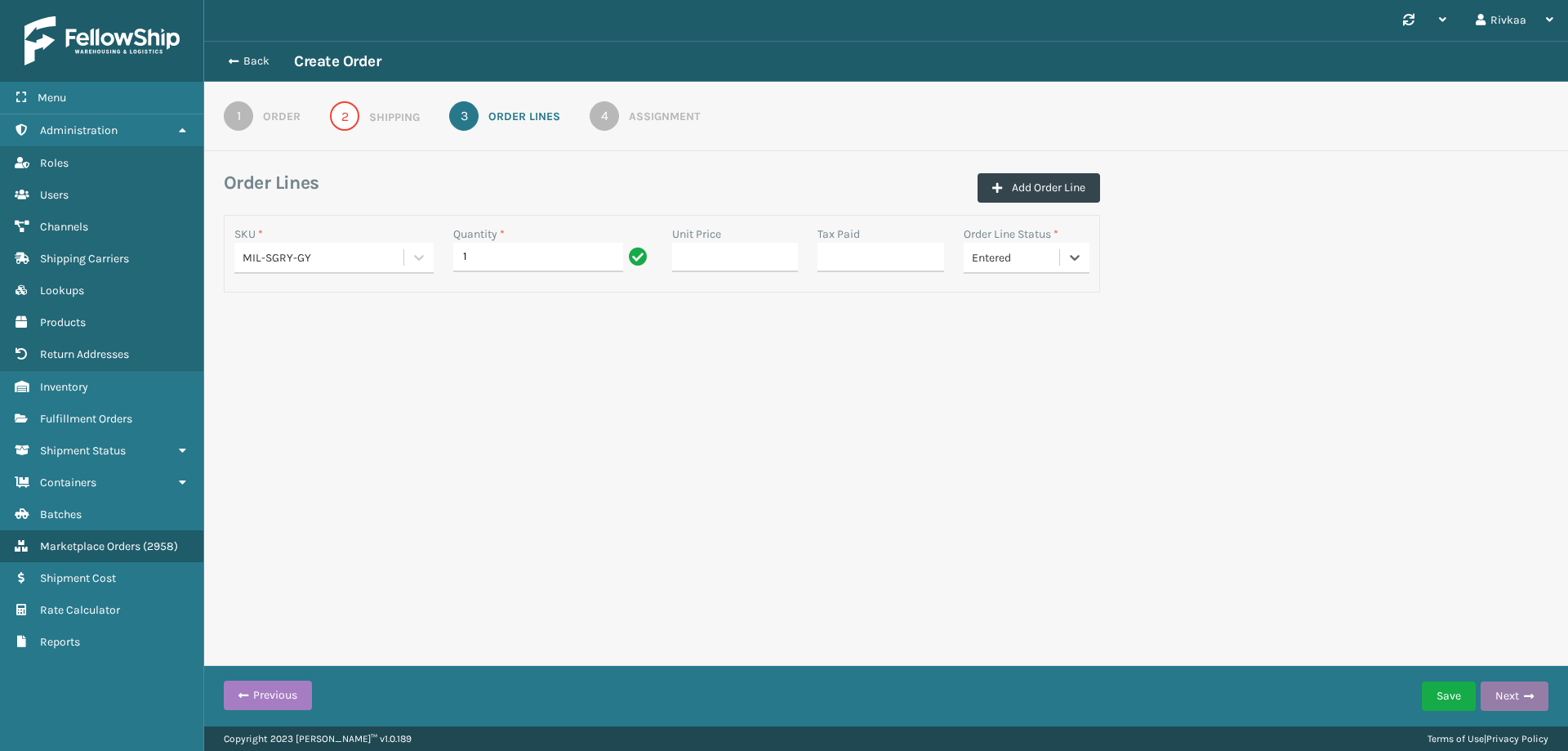
click at [1509, 690] on div "Save Next" at bounding box center [1485, 695] width 126 height 41
click at [1510, 693] on button "Next" at bounding box center [1515, 695] width 68 height 29
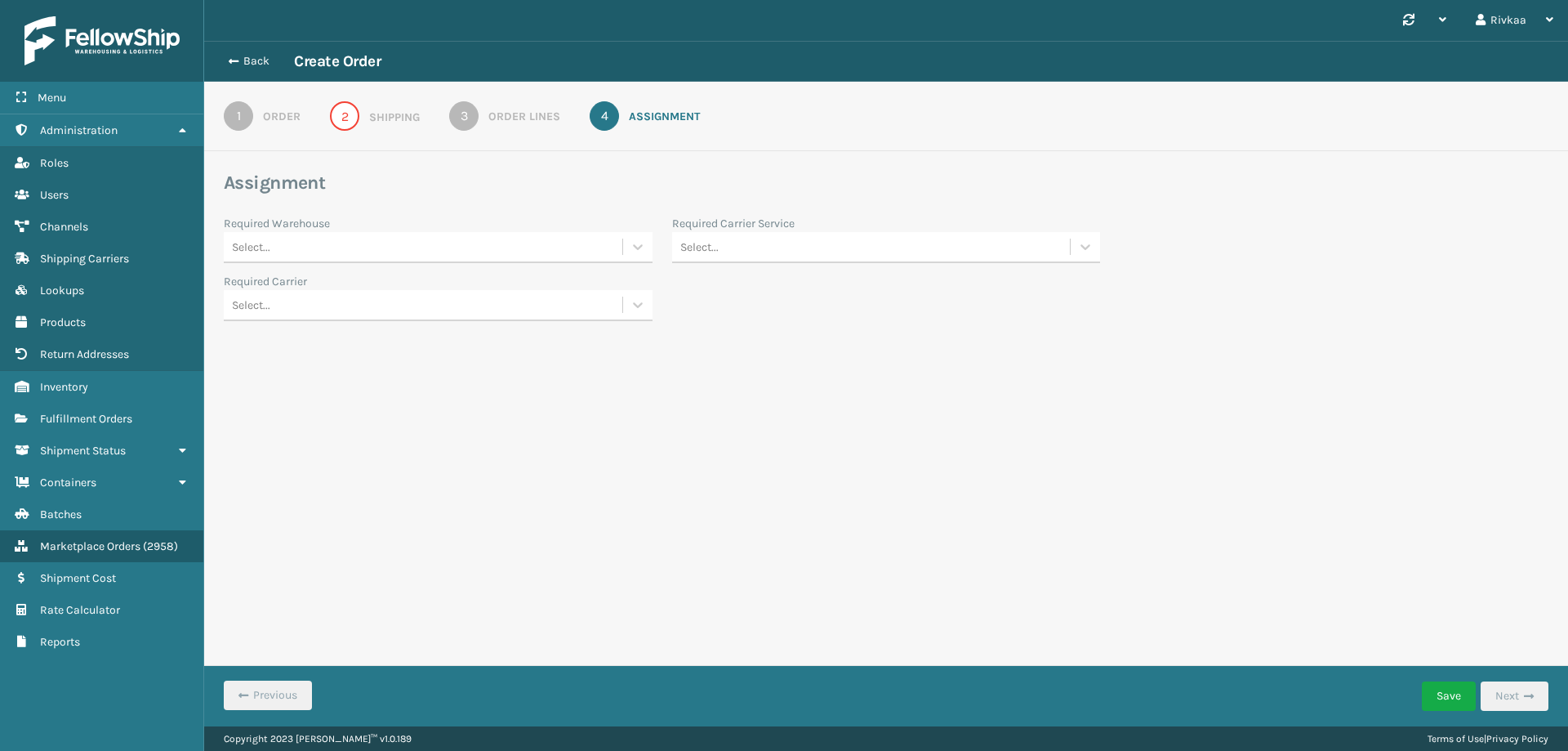
click at [273, 245] on div "Select..." at bounding box center [422, 247] width 398 height 27
click at [378, 324] on div "Fellowship - East" at bounding box center [438, 318] width 429 height 30
click at [755, 247] on div "Select..." at bounding box center [871, 247] width 398 height 27
click at [798, 500] on div "FedEx Ground" at bounding box center [887, 500] width 429 height 30
click at [495, 324] on div "Back Create Order 1 Order 2 Shipping 3 Order Lines 4 Assignment Assignment Requ…" at bounding box center [886, 211] width 1364 height 341
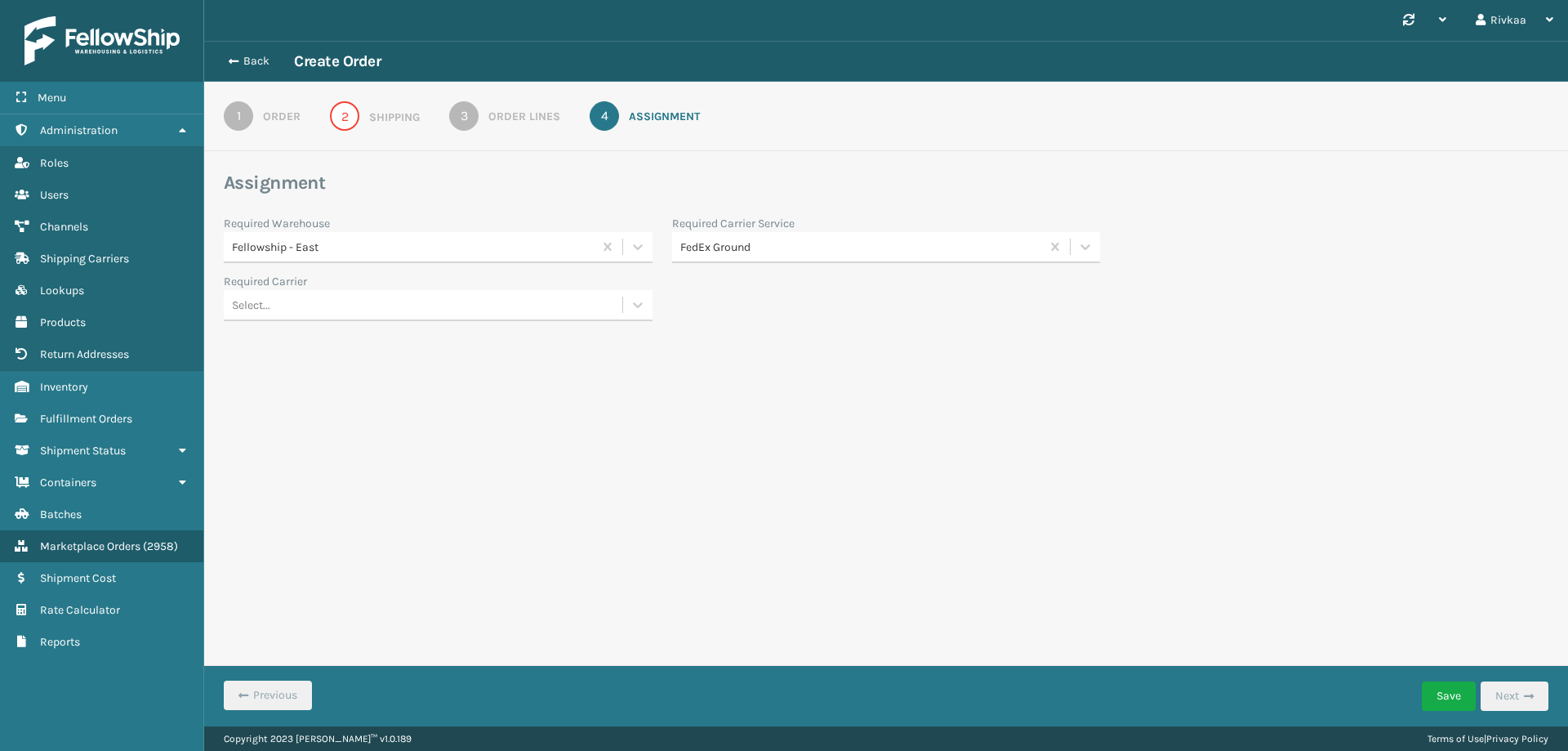
click at [495, 307] on div "Select..." at bounding box center [422, 305] width 398 height 27
click at [493, 322] on div "Back Create Order 1 Order 2 Shipping 3 Order Lines 4 Assignment Assignment Requ…" at bounding box center [886, 211] width 1364 height 341
click at [491, 302] on div "Select..." at bounding box center [422, 305] width 398 height 27
click at [473, 348] on div "Fellowship FedEx" at bounding box center [438, 346] width 429 height 30
click at [1460, 707] on button "Save" at bounding box center [1448, 695] width 54 height 29
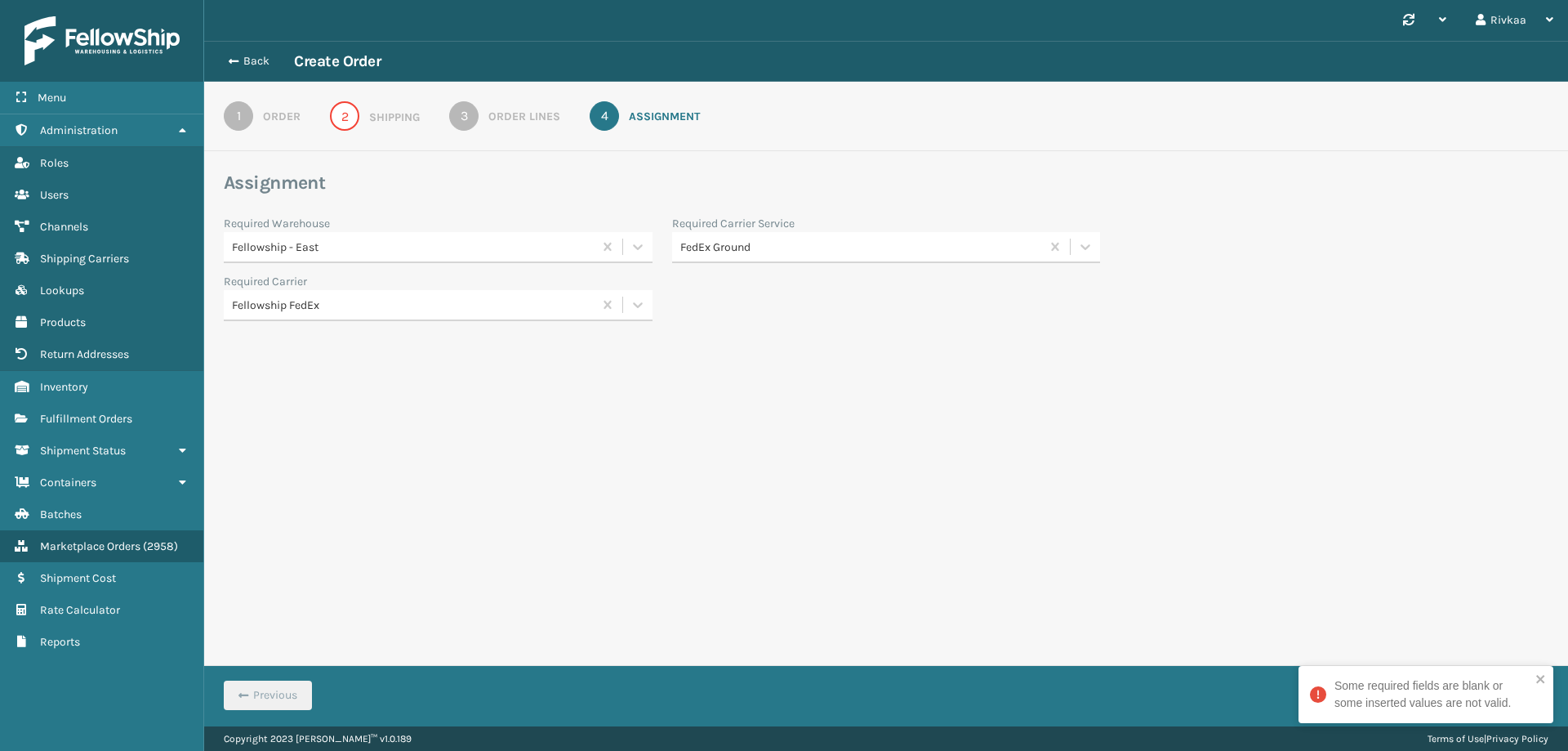
click at [362, 113] on link "2 Shipping" at bounding box center [375, 116] width 149 height 29
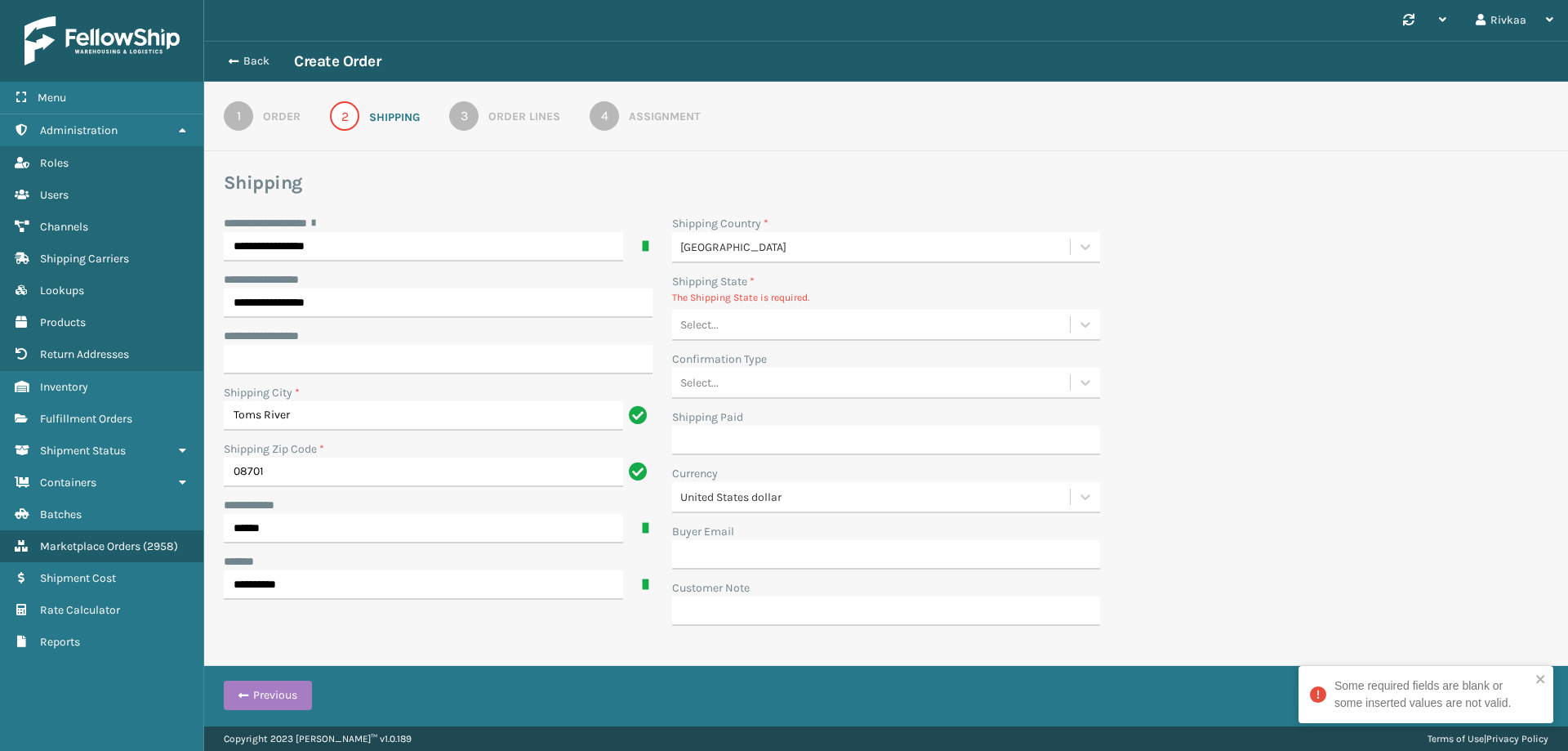
click at [765, 324] on div "Select..." at bounding box center [871, 324] width 398 height 27
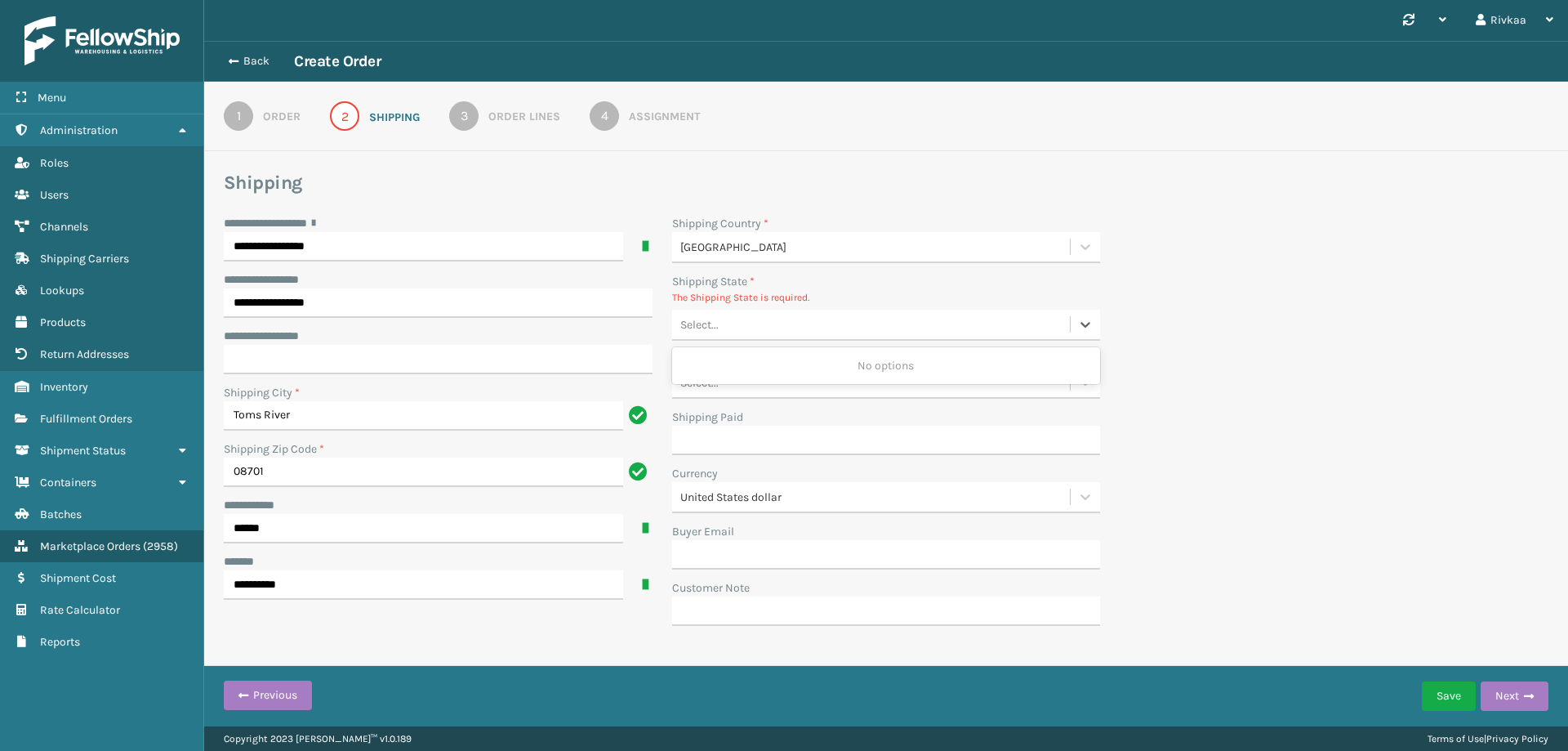
click at [751, 326] on div "Select..." at bounding box center [871, 324] width 398 height 27
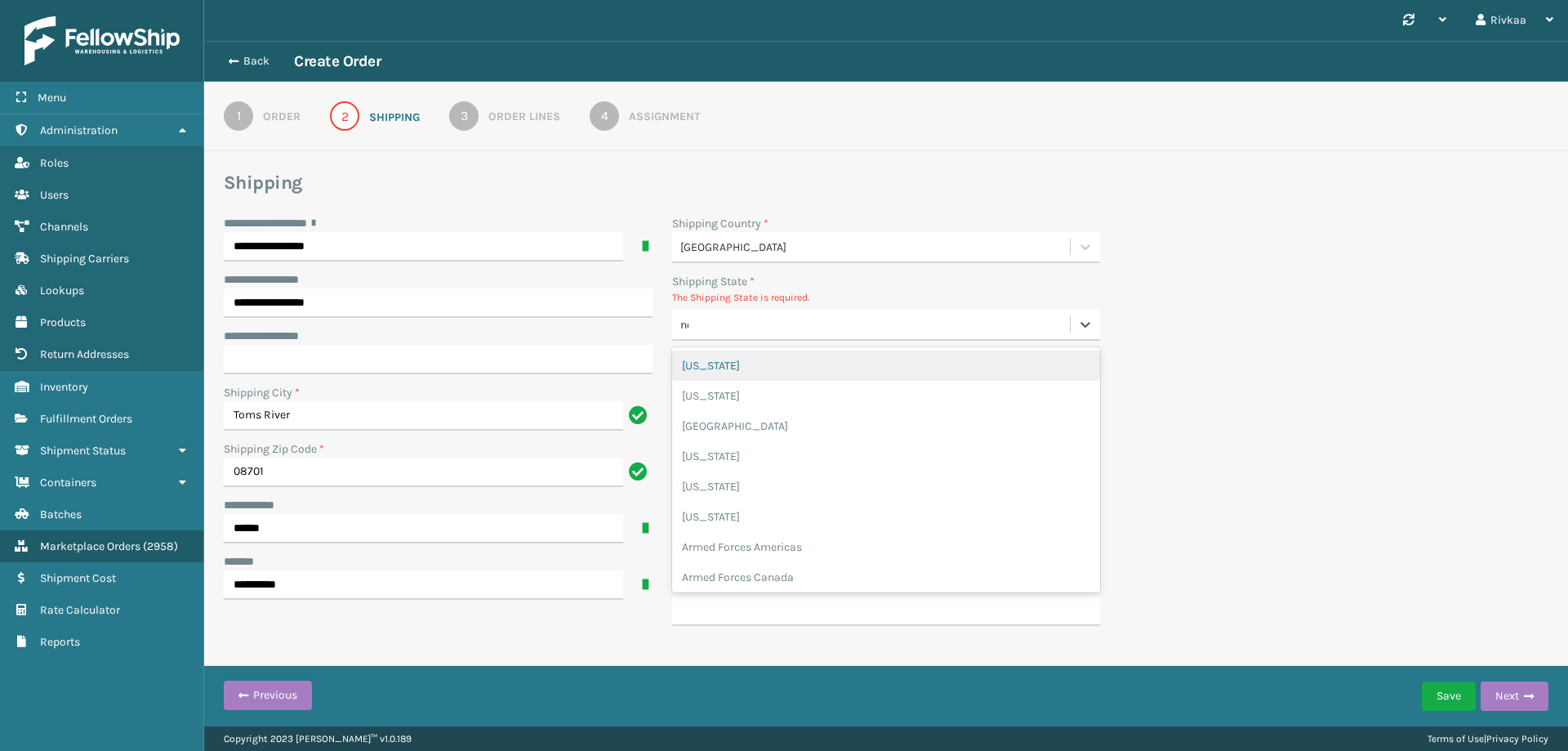
type input "new"
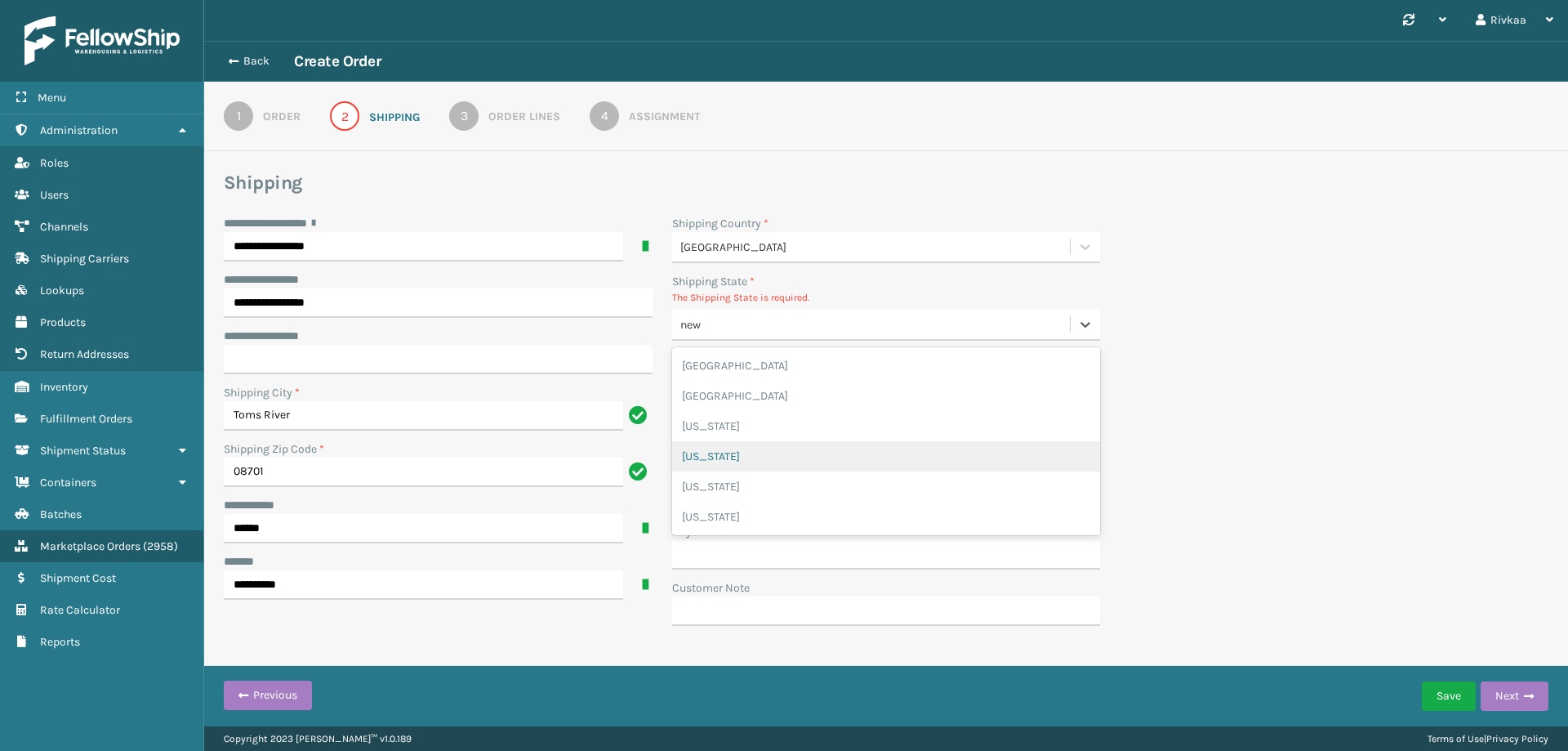
click at [752, 458] on div "[US_STATE]" at bounding box center [887, 456] width 429 height 30
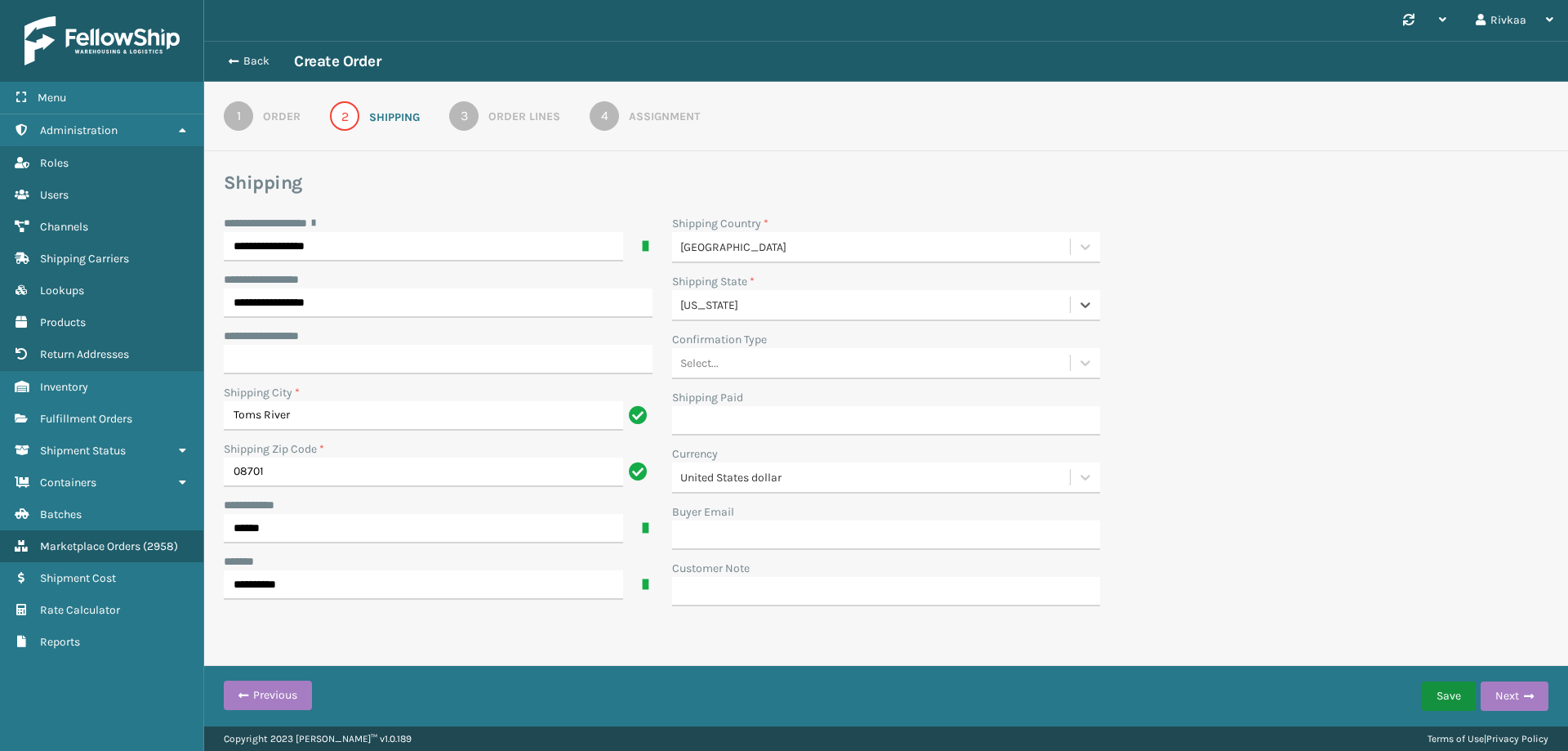
click at [1458, 683] on button "Save" at bounding box center [1448, 695] width 54 height 29
